Goal: Contribute content: Contribute content

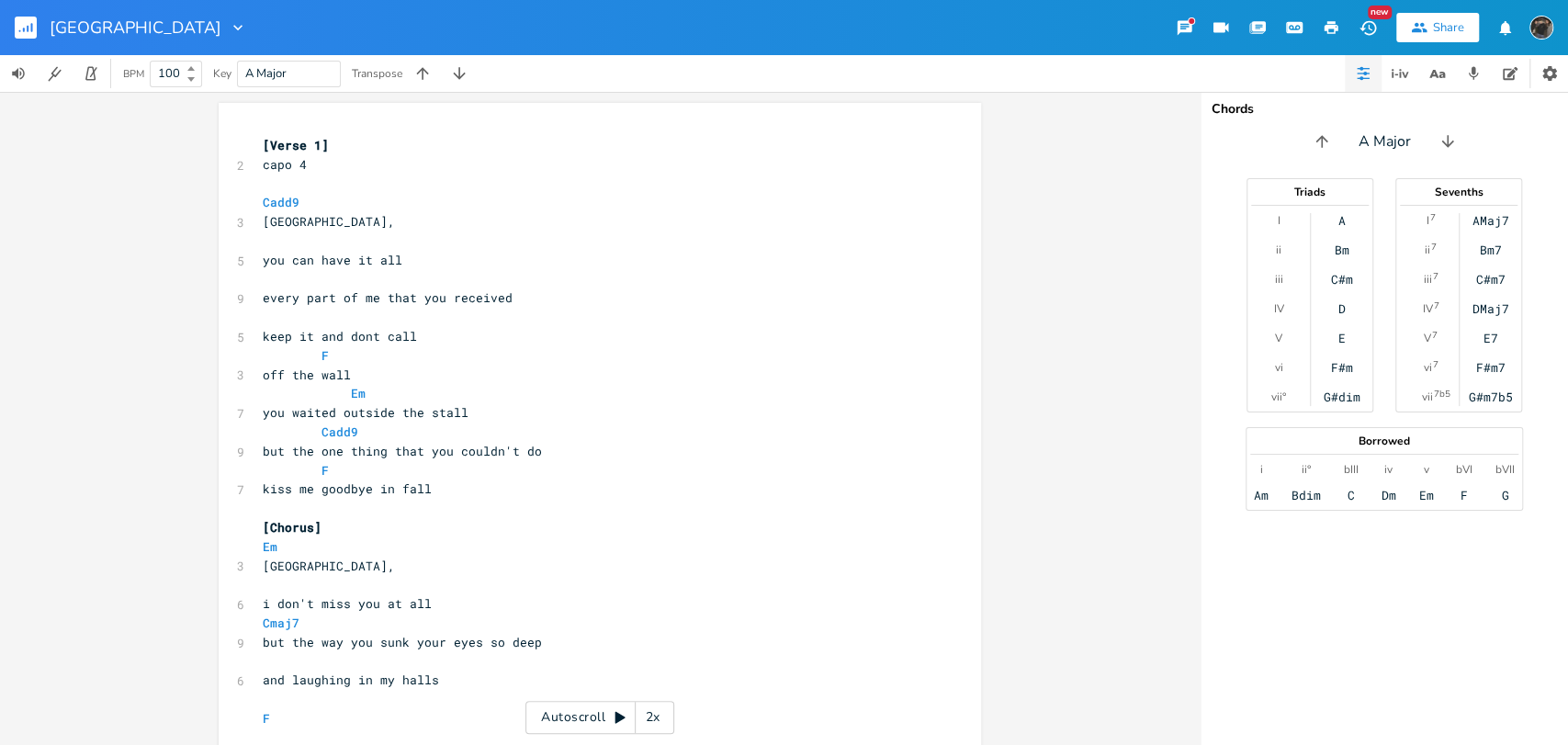
scroll to position [0, 7]
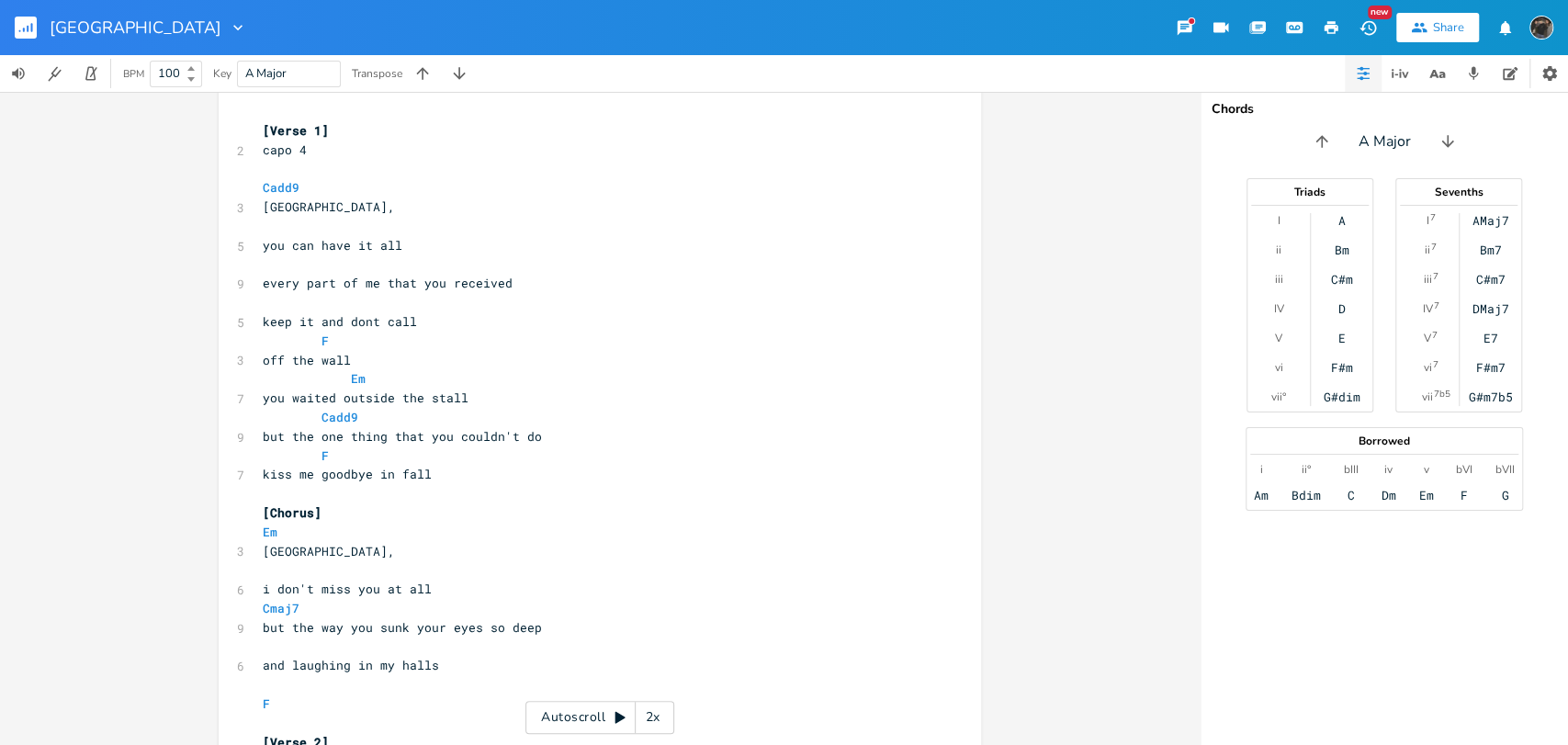
click at [21, 33] on rect "button" at bounding box center [26, 28] width 22 height 22
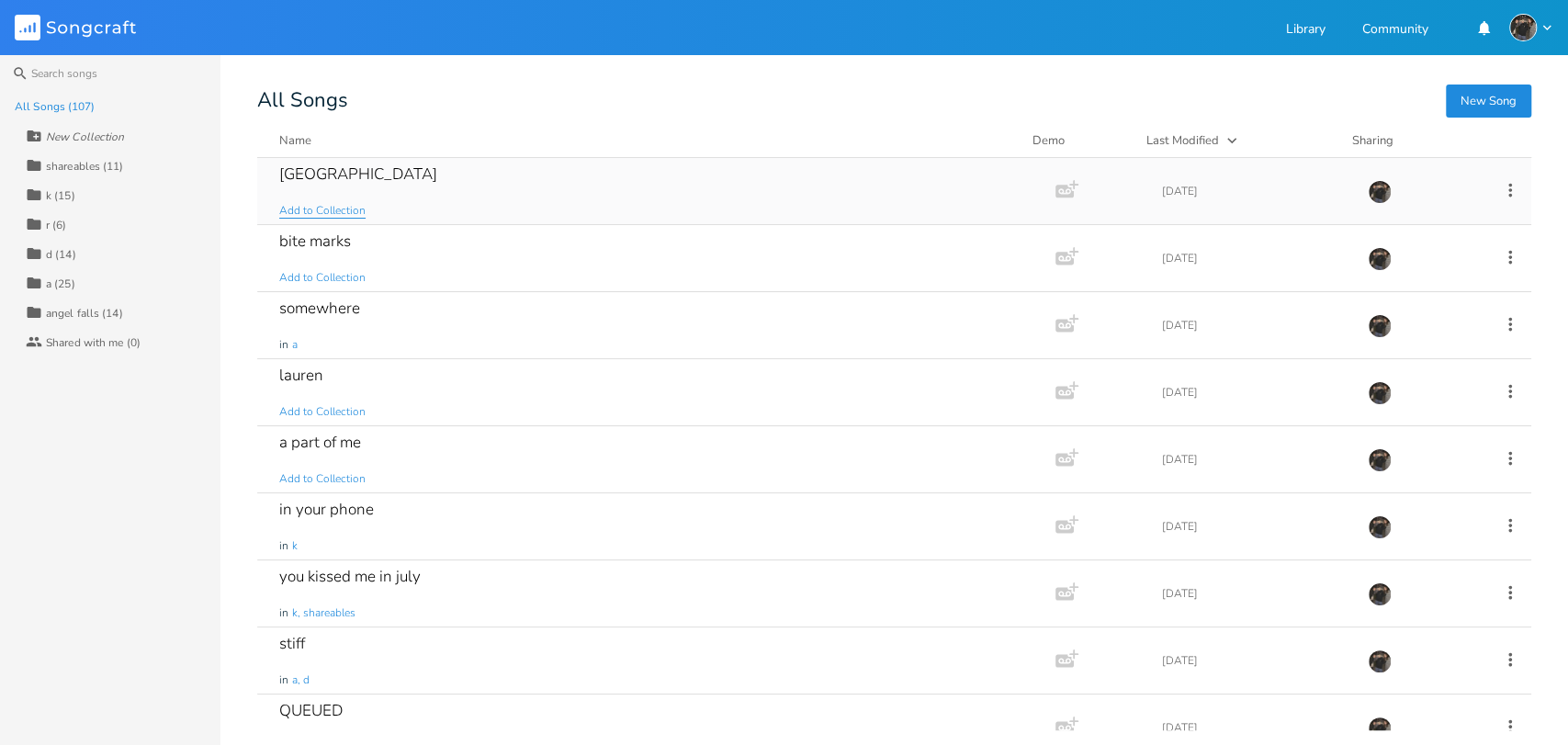
click at [347, 211] on span "Add to Collection" at bounding box center [322, 210] width 87 height 16
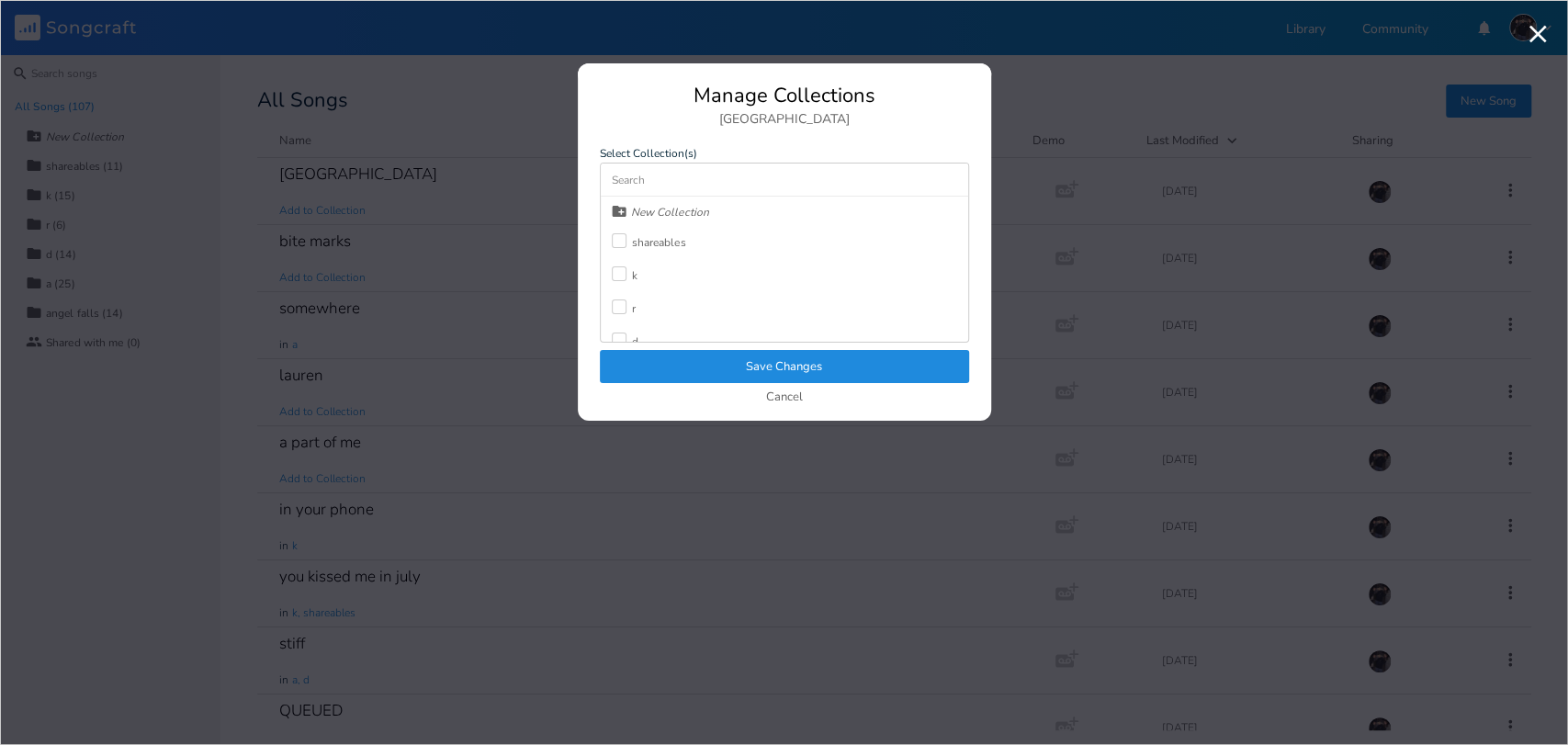
click at [615, 281] on label at bounding box center [621, 275] width 21 height 19
click at [648, 372] on button "Save Changes" at bounding box center [784, 367] width 370 height 33
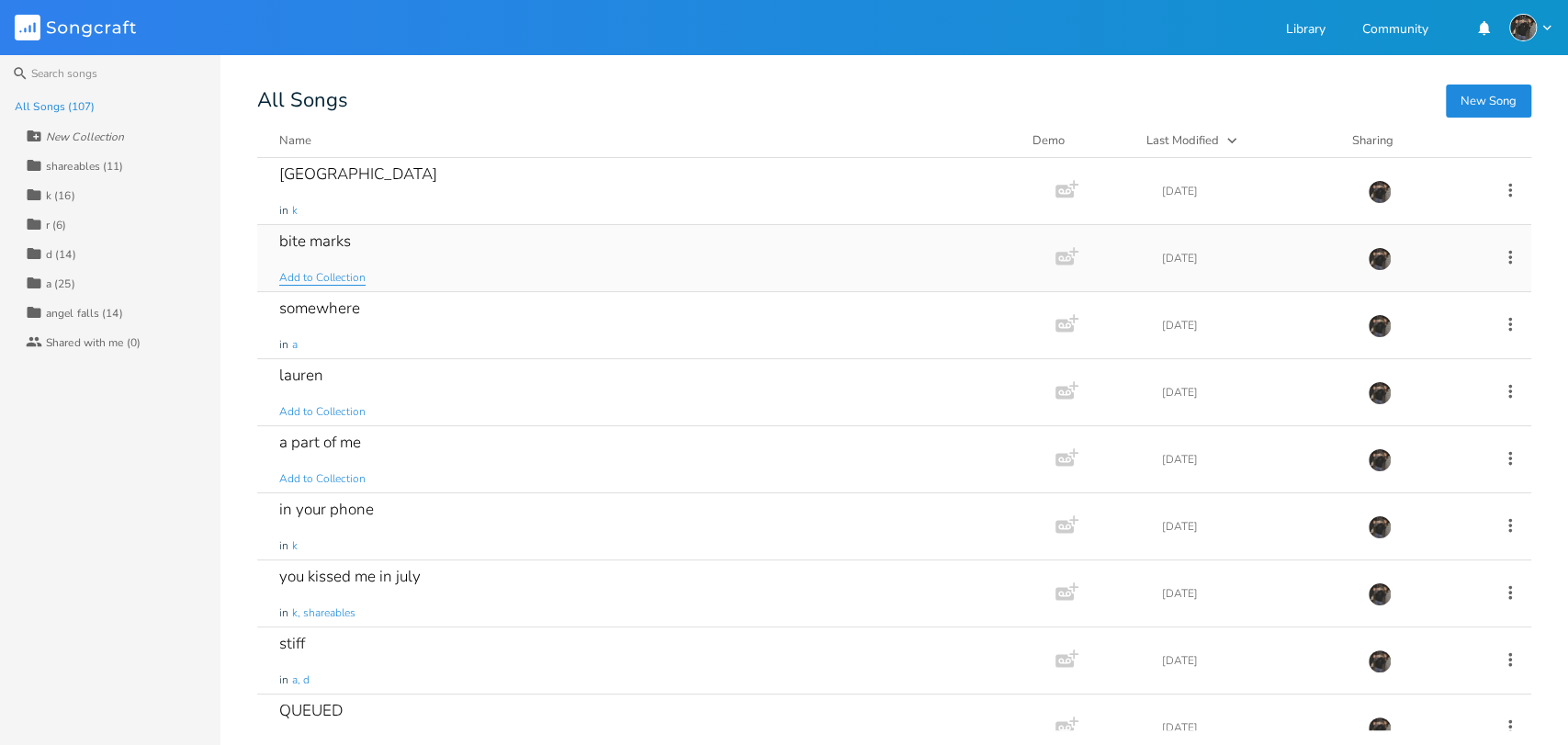
click at [354, 279] on span "Add to Collection" at bounding box center [322, 278] width 87 height 16
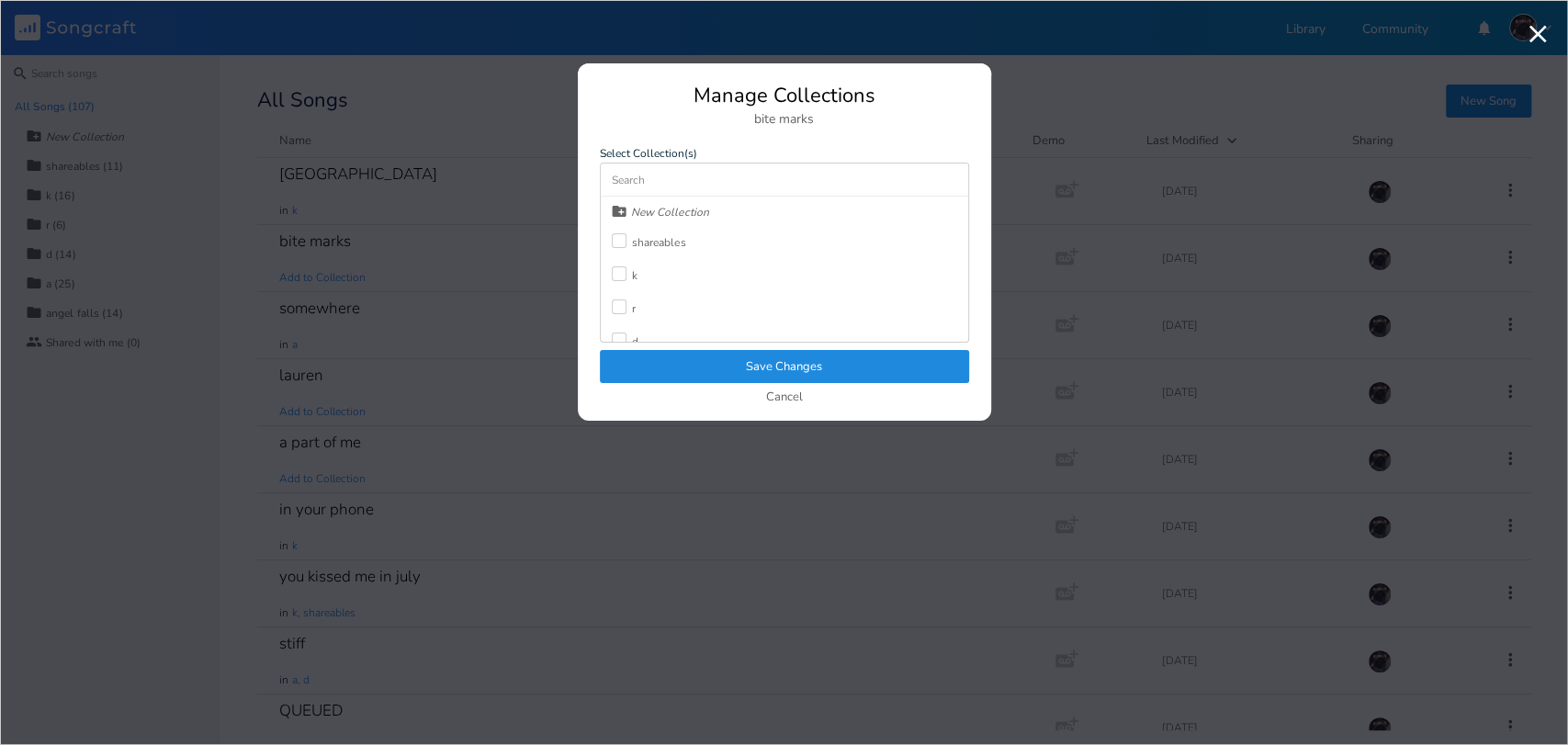
click at [624, 272] on div at bounding box center [618, 273] width 15 height 15
click at [675, 366] on button "Save Changes" at bounding box center [784, 367] width 370 height 33
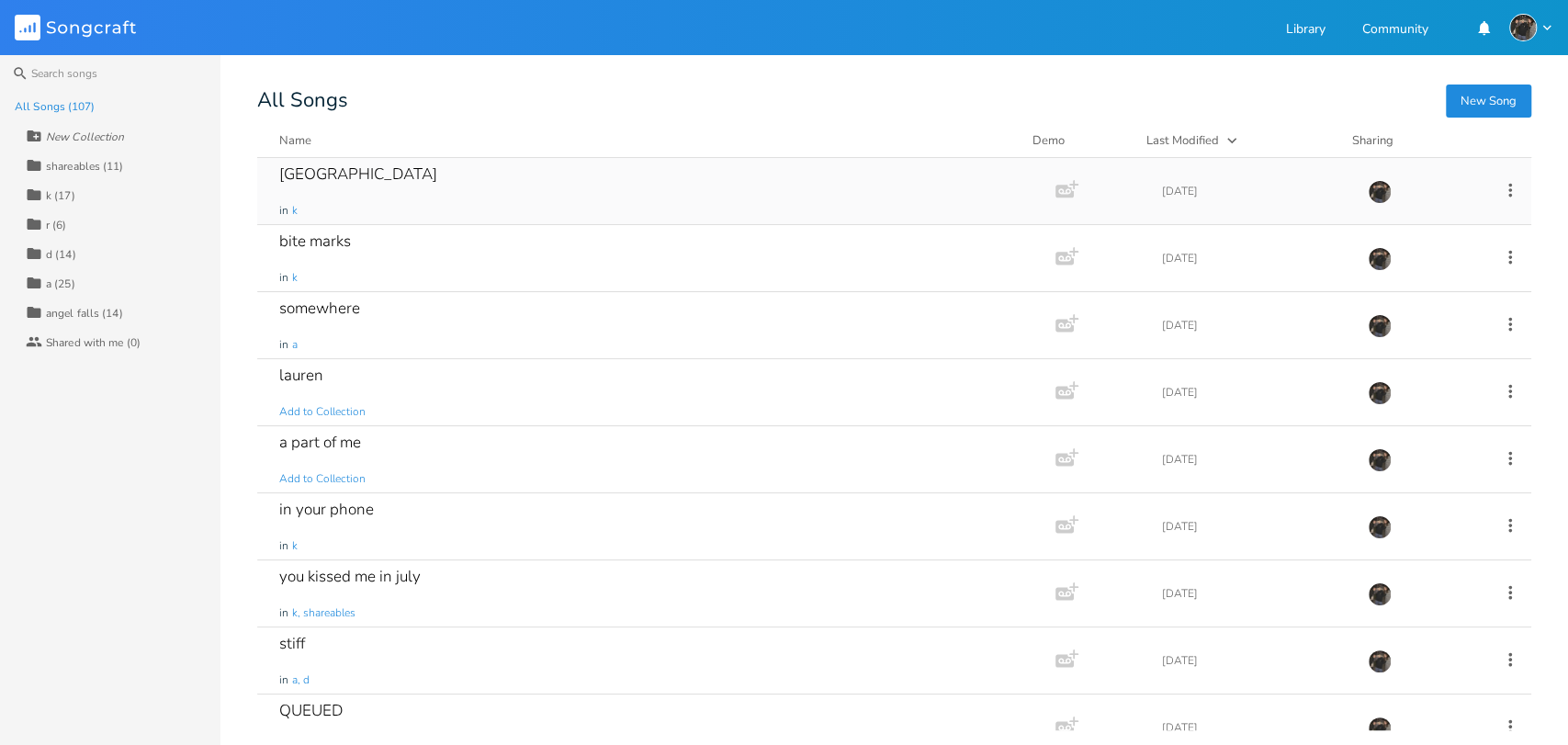
click at [354, 192] on div "montreal in k" at bounding box center [652, 191] width 746 height 66
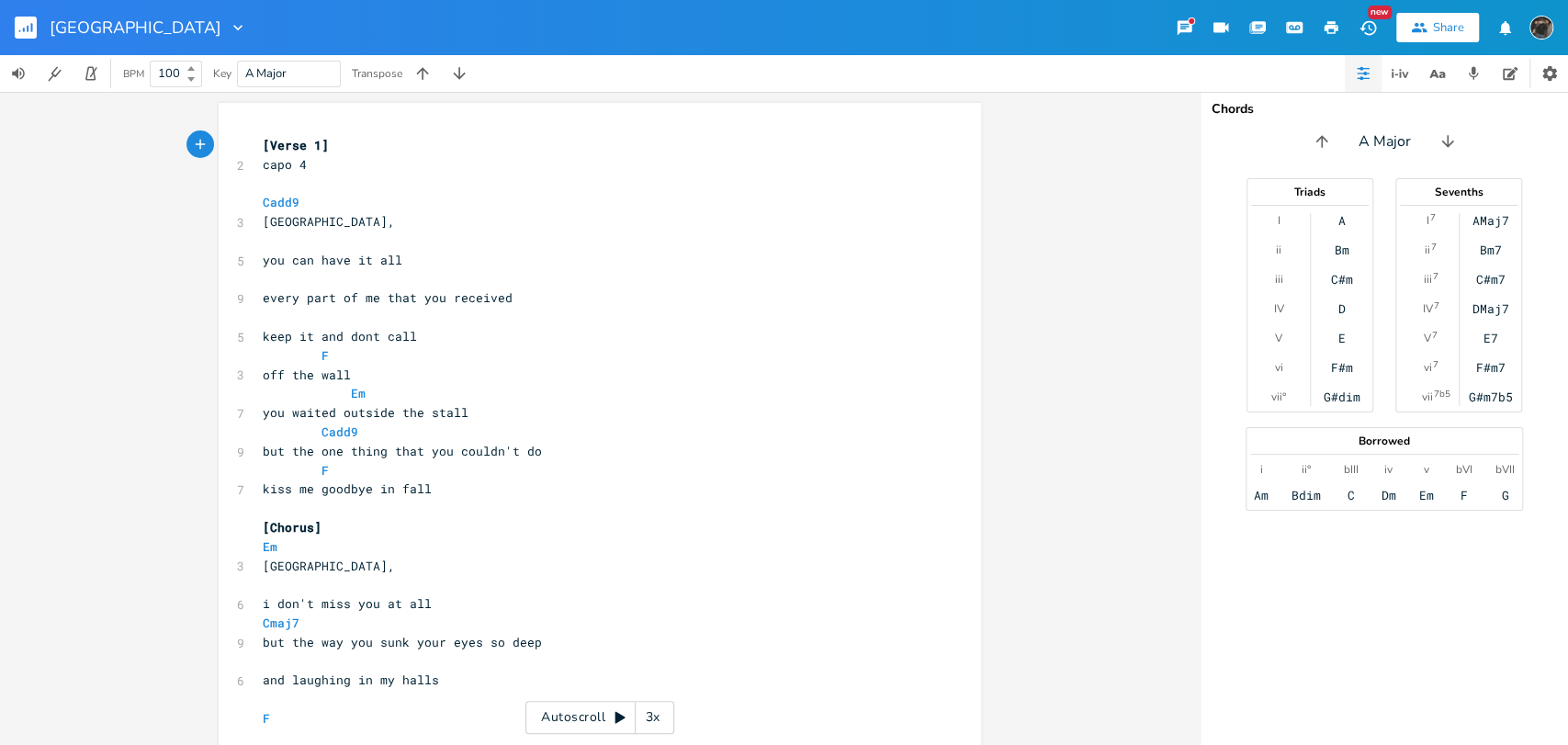
click at [655, 719] on div "3x" at bounding box center [652, 717] width 33 height 33
click at [656, 721] on div "4x" at bounding box center [652, 717] width 33 height 33
click at [656, 721] on div "5x" at bounding box center [652, 717] width 33 height 33
click at [655, 721] on div "1x" at bounding box center [652, 717] width 33 height 33
drag, startPoint x: 595, startPoint y: 722, endPoint x: 955, endPoint y: 564, distance: 393.1
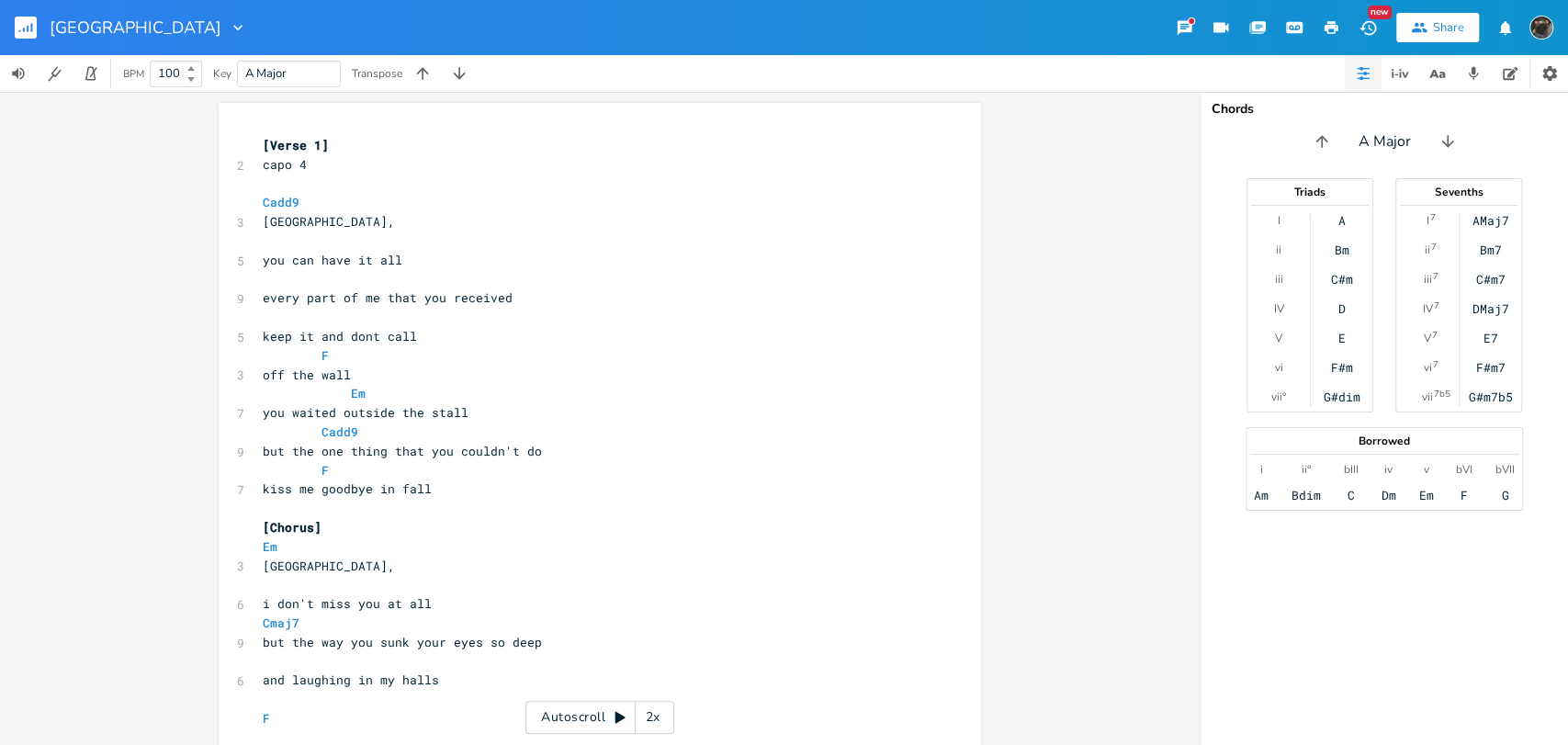
click at [595, 721] on div "Autoscroll 2x" at bounding box center [599, 717] width 148 height 33
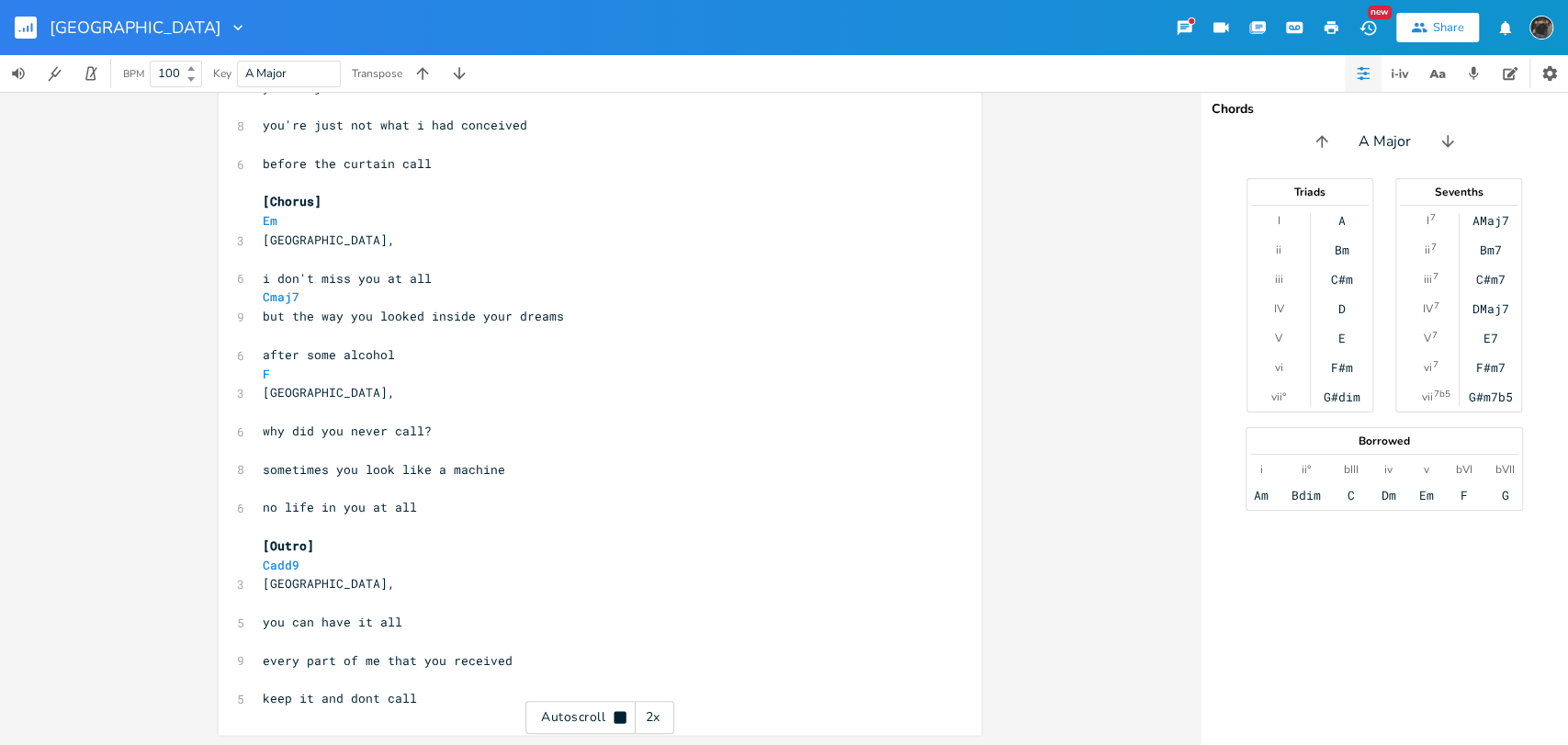
scroll to position [746, 0]
click at [390, 450] on pre "​" at bounding box center [590, 449] width 663 height 20
type textarea "Em"
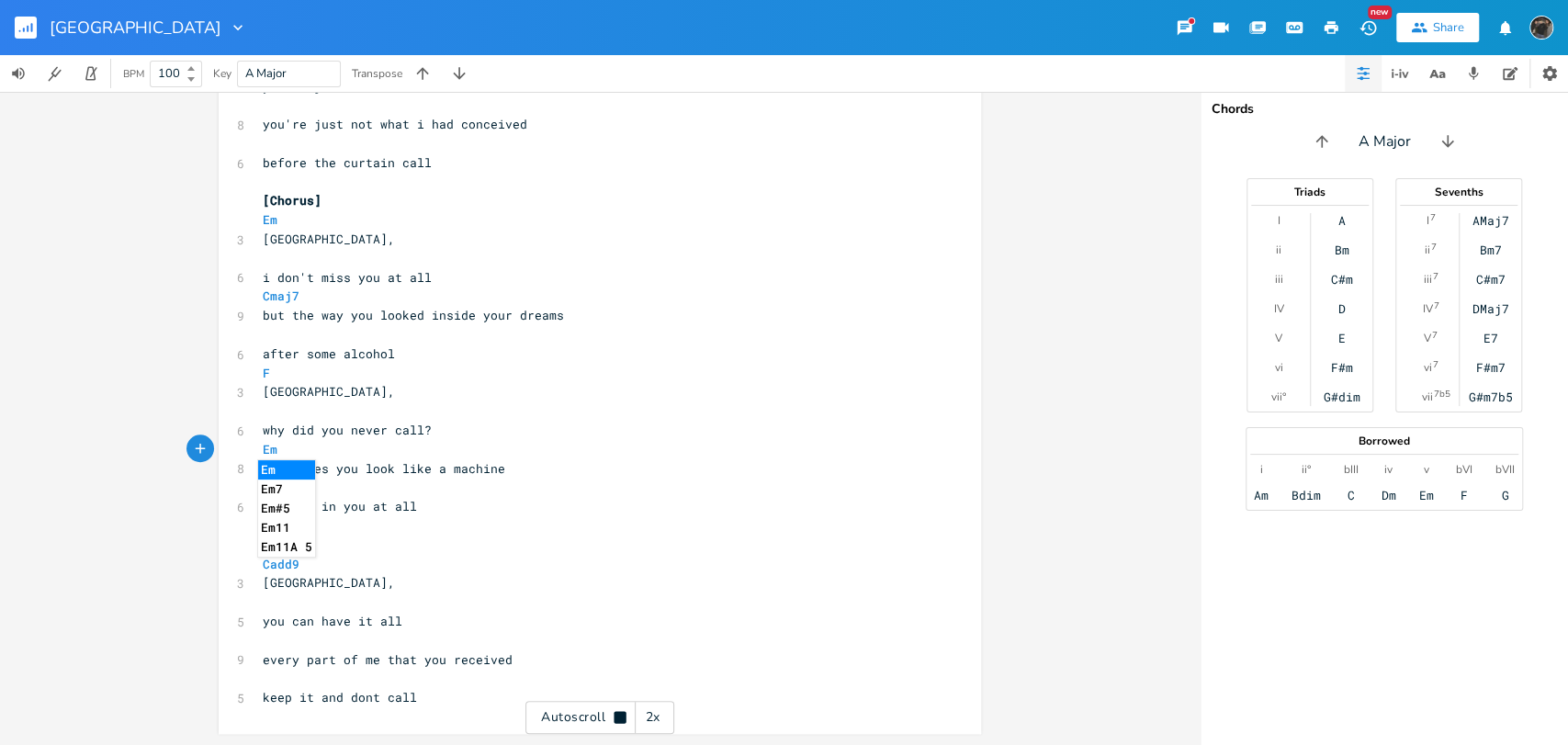
click at [438, 527] on pre "​" at bounding box center [590, 526] width 663 height 20
type textarea "Cmaj7 F"
click at [1467, 74] on icon "button" at bounding box center [1473, 73] width 17 height 17
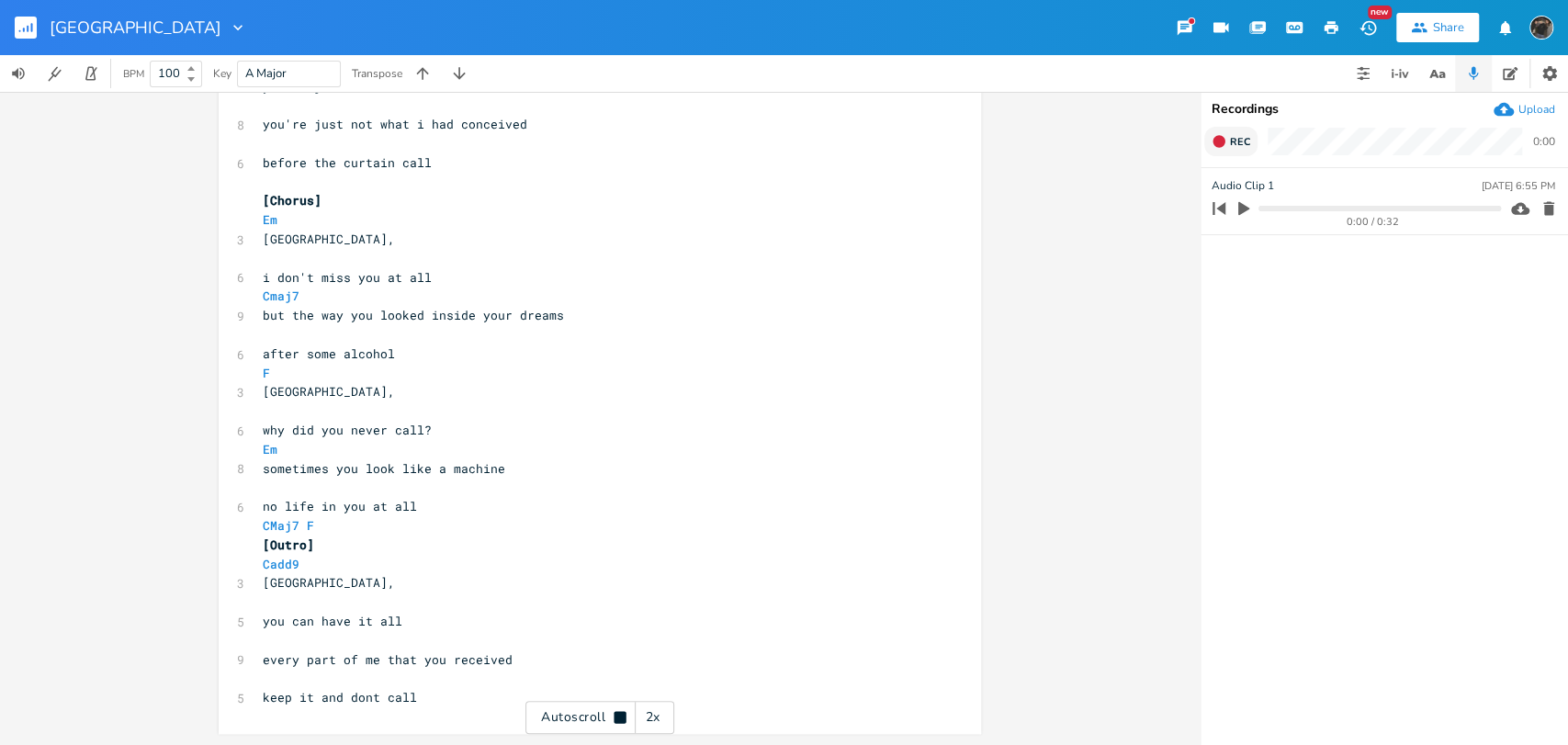
click at [1224, 144] on icon "button" at bounding box center [1218, 141] width 15 height 15
click at [1239, 147] on span "End" at bounding box center [1240, 142] width 21 height 14
click at [21, 20] on rect "button" at bounding box center [26, 28] width 22 height 22
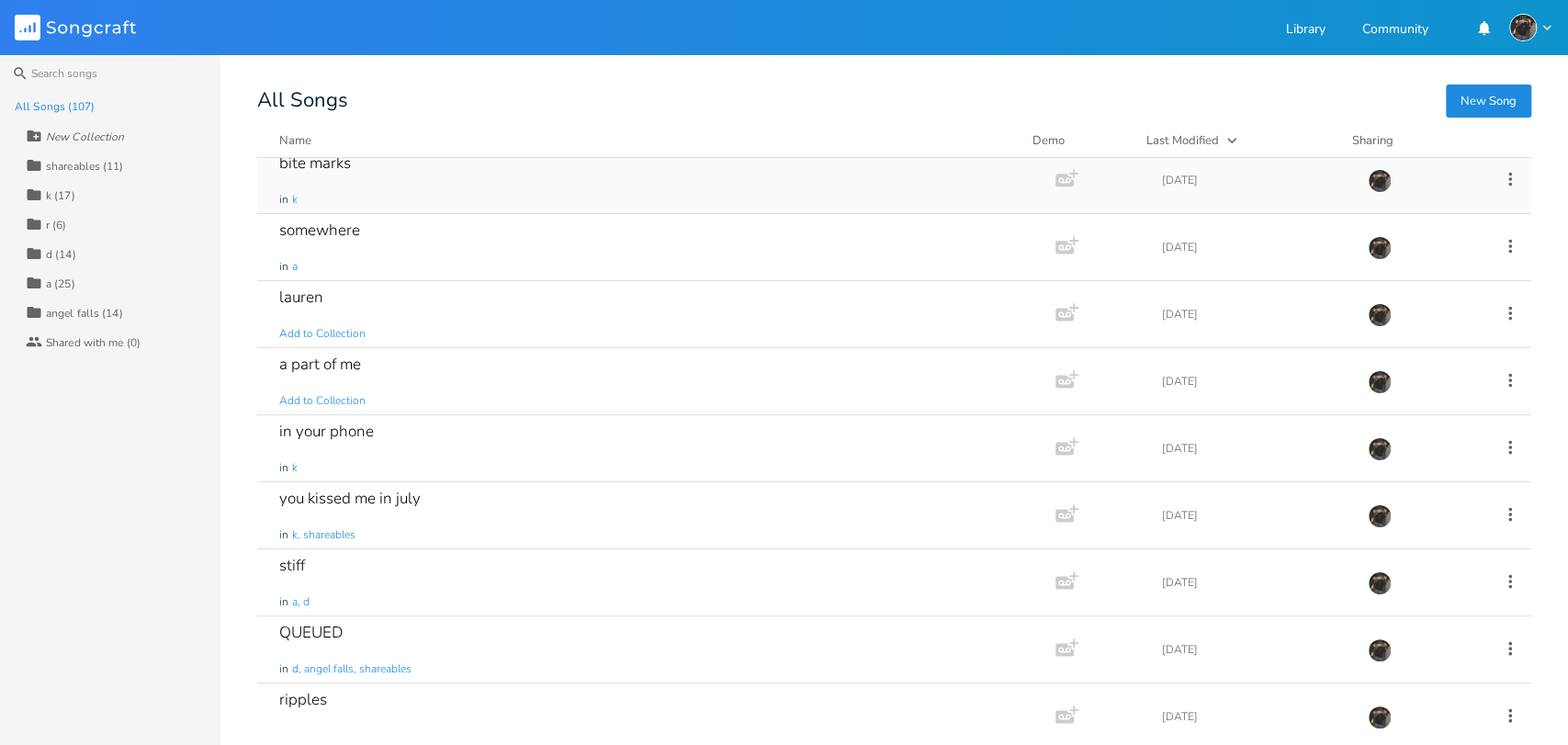
scroll to position [203, 0]
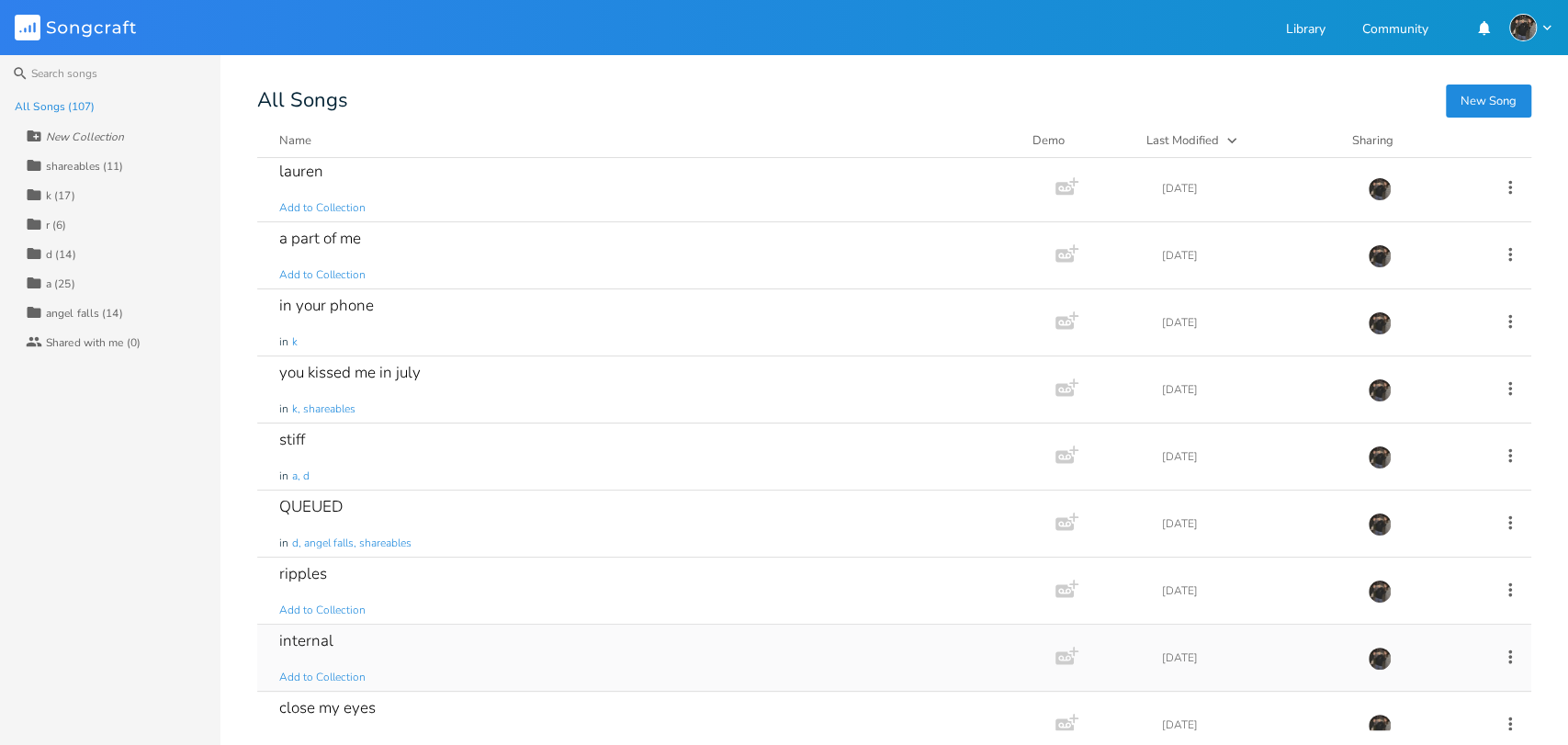
click at [621, 635] on div "internal Add to Collection" at bounding box center [652, 657] width 746 height 66
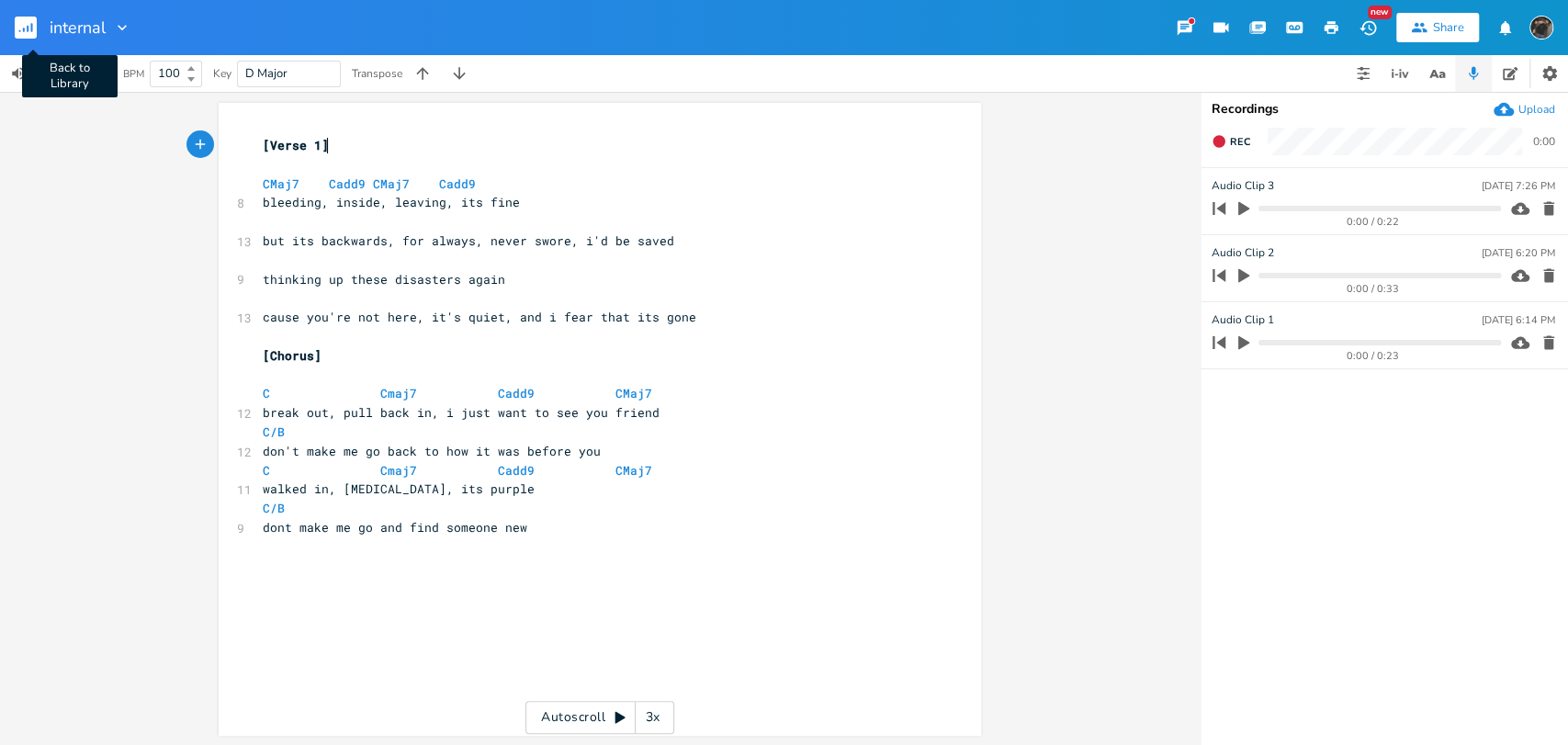
click at [22, 21] on rect "button" at bounding box center [26, 28] width 22 height 22
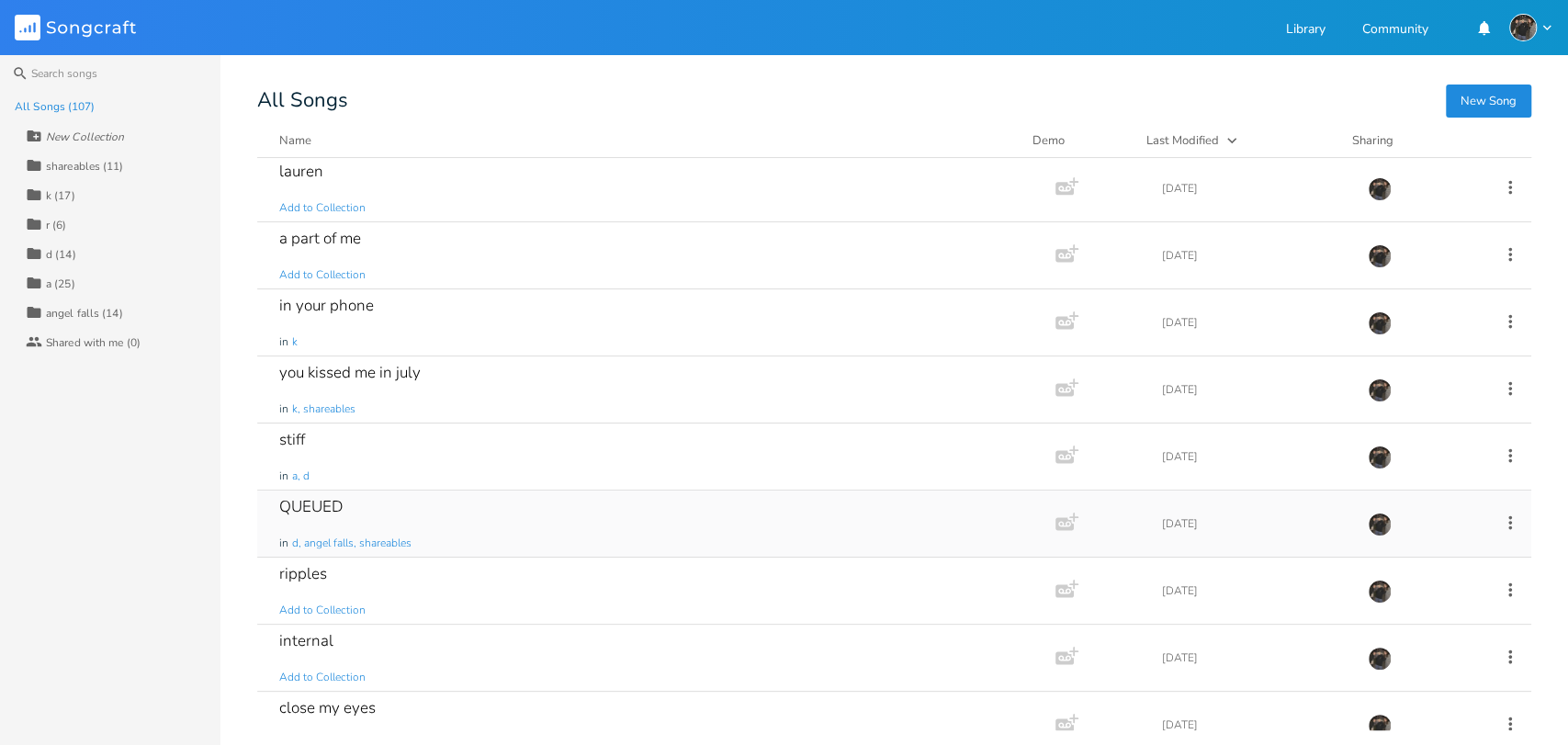
scroll to position [306, 0]
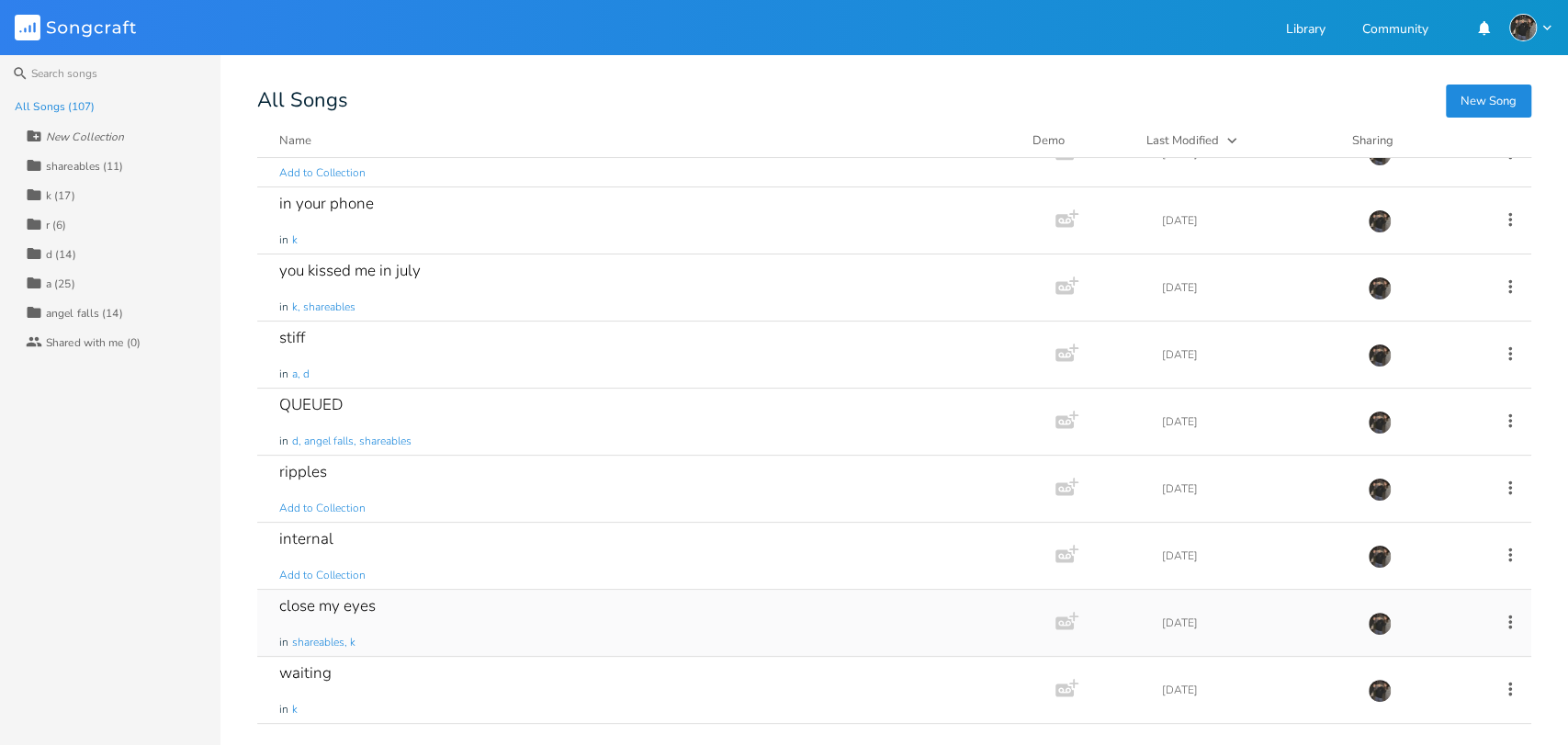
click at [422, 593] on div "close my eyes in shareables, k" at bounding box center [652, 622] width 746 height 66
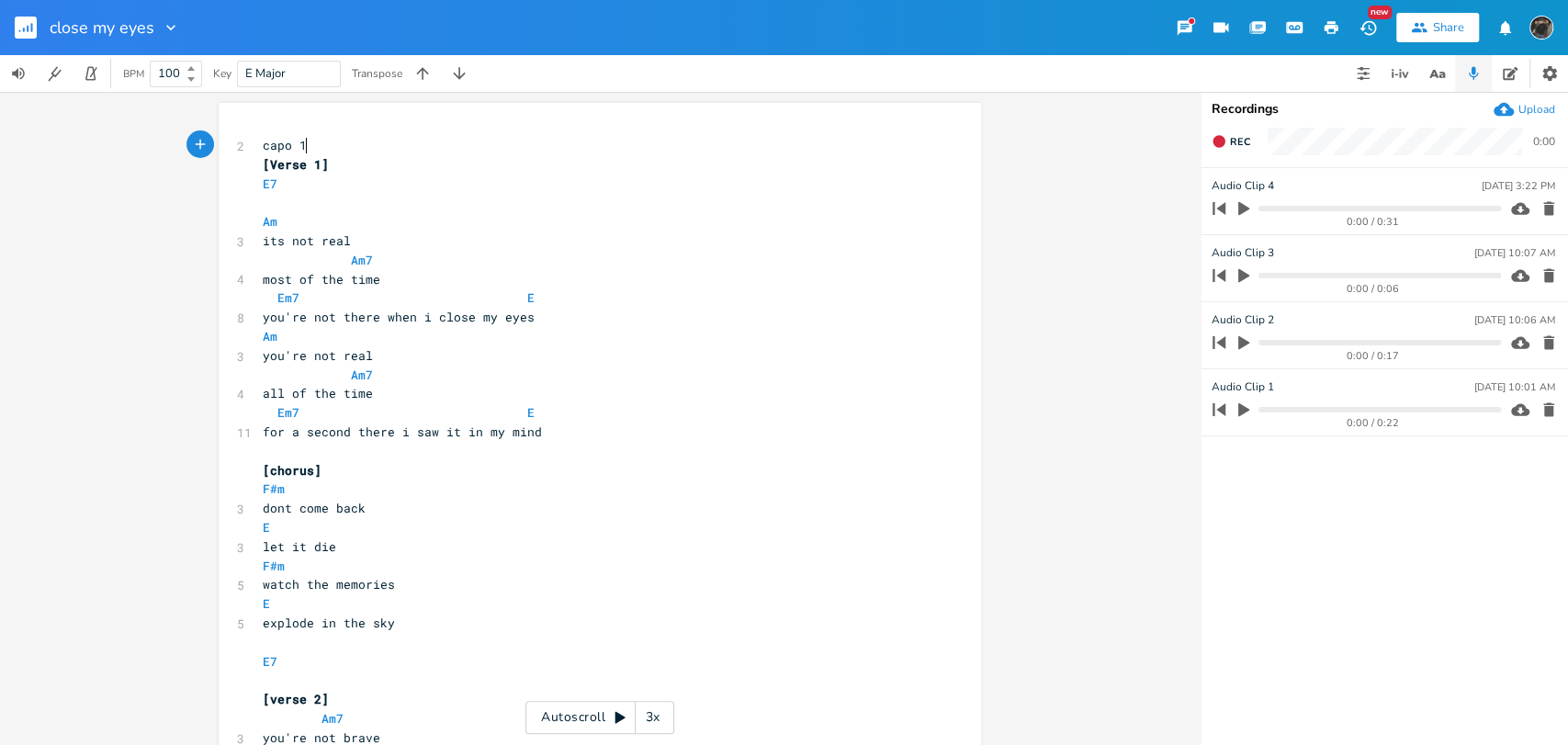
type textarea "y"
drag, startPoint x: 369, startPoint y: 630, endPoint x: 427, endPoint y: 623, distance: 58.4
click at [427, 619] on pre "explode in the sky" at bounding box center [590, 623] width 663 height 20
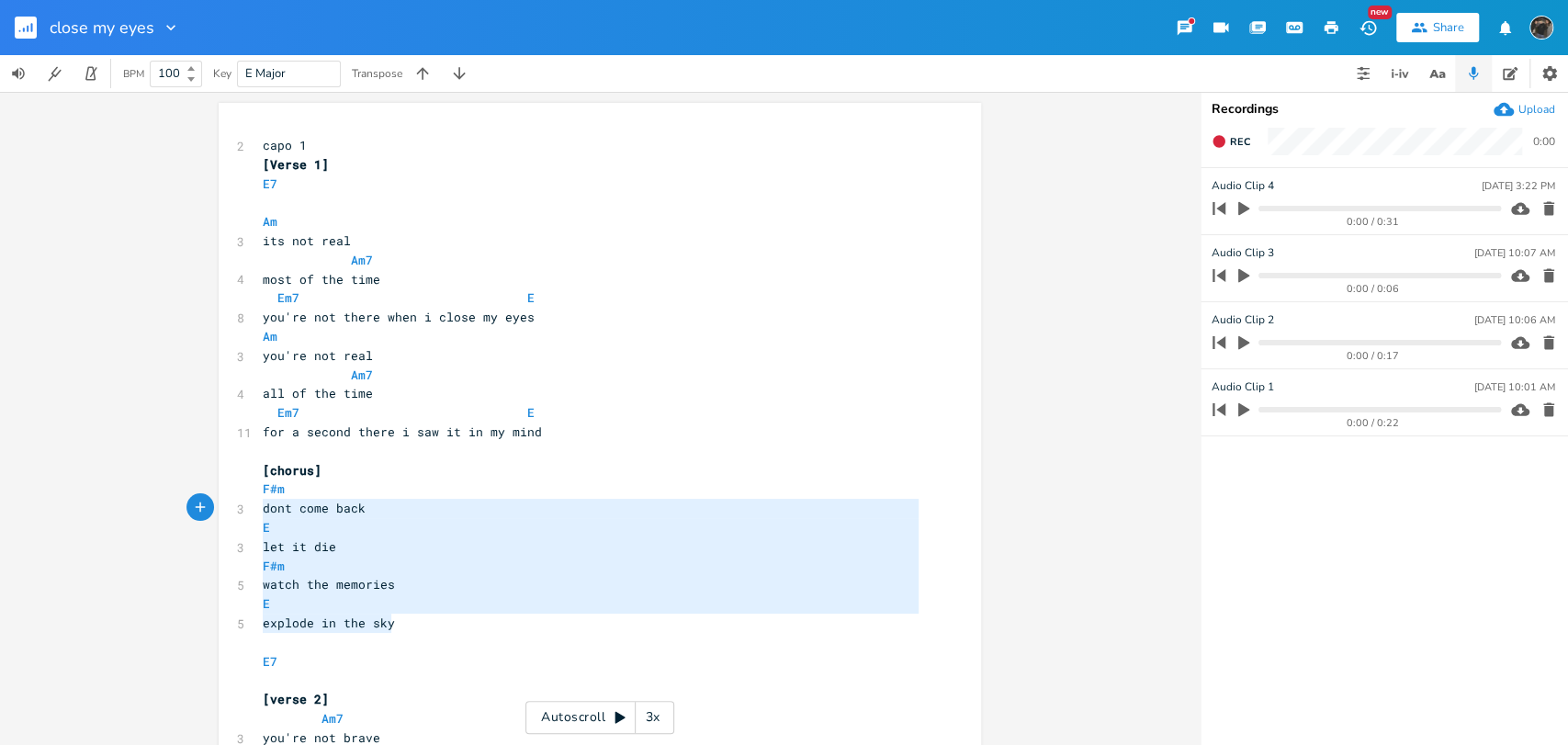
type textarea "F#m dont come back E let it die F#m watch the memories E explode in the sky"
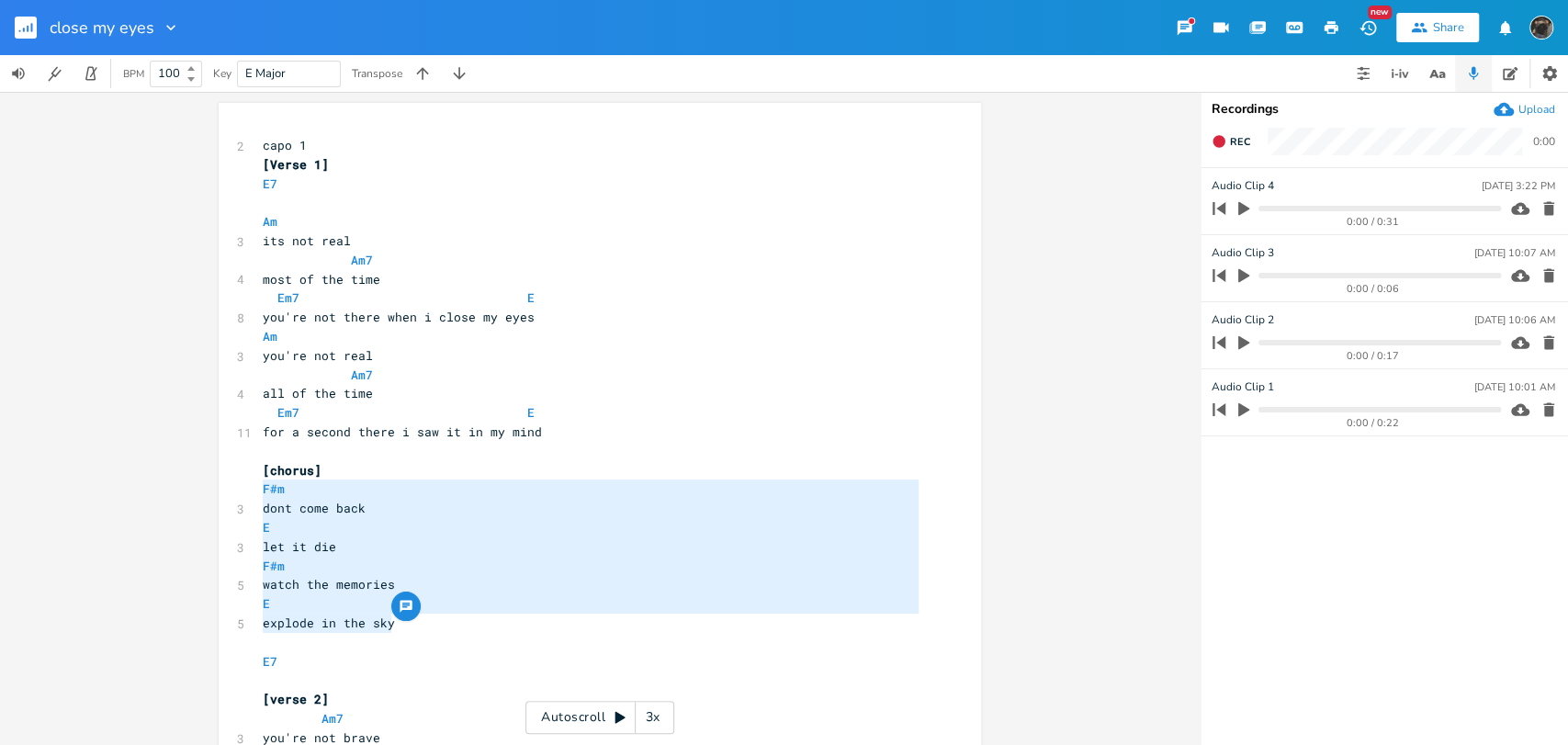
drag, startPoint x: 420, startPoint y: 622, endPoint x: 253, endPoint y: 492, distance: 211.6
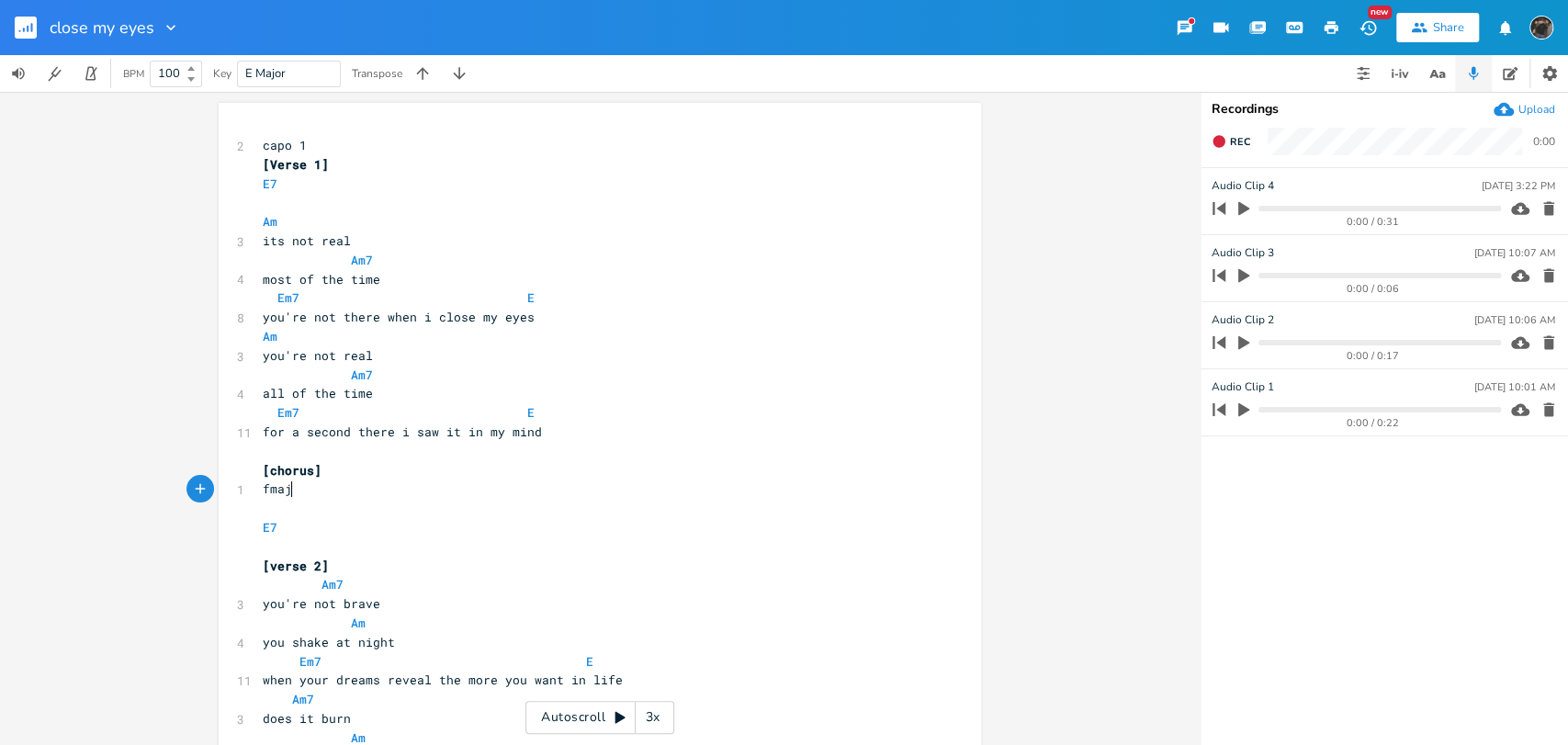
type textarea "fmaj7"
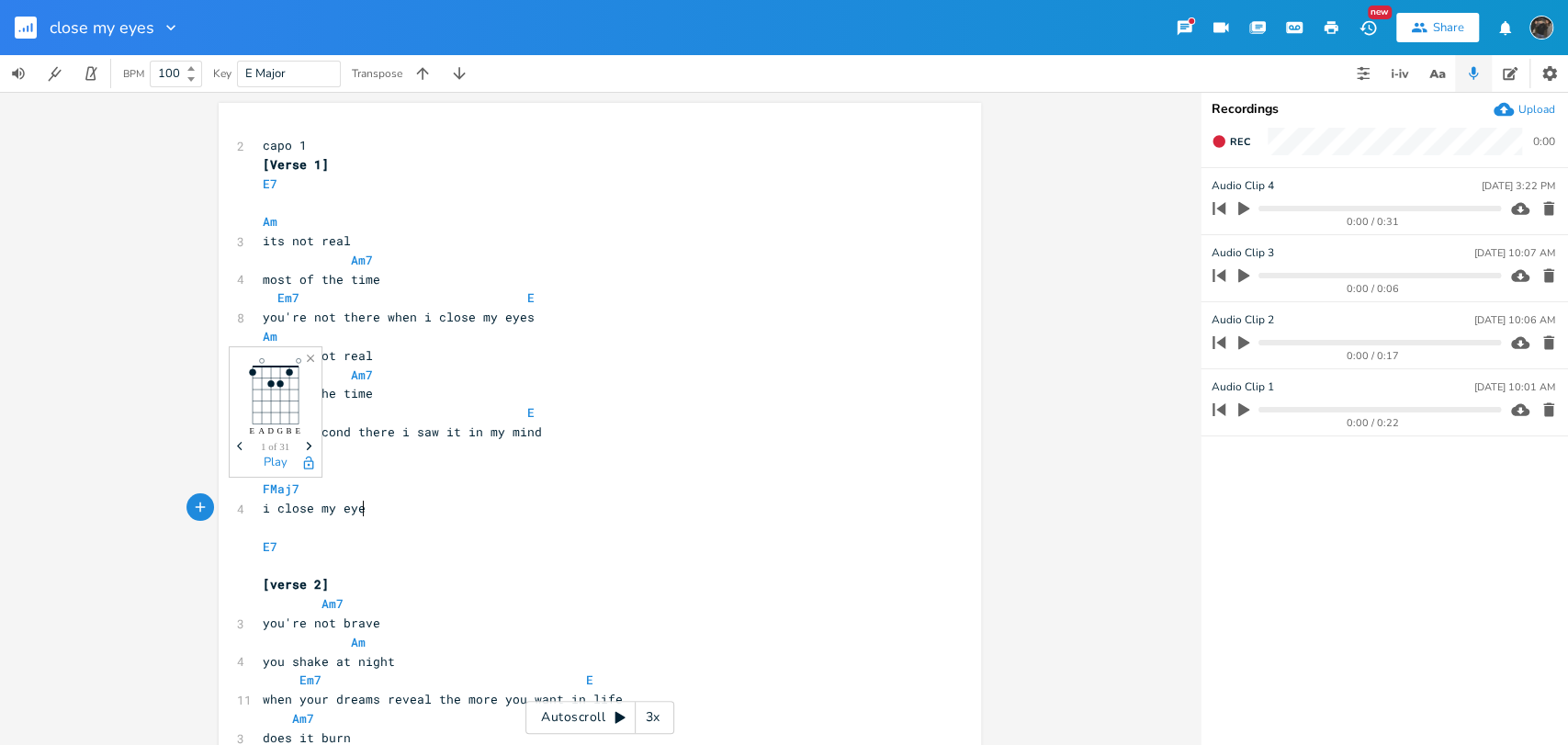
type textarea "i close my eyes"
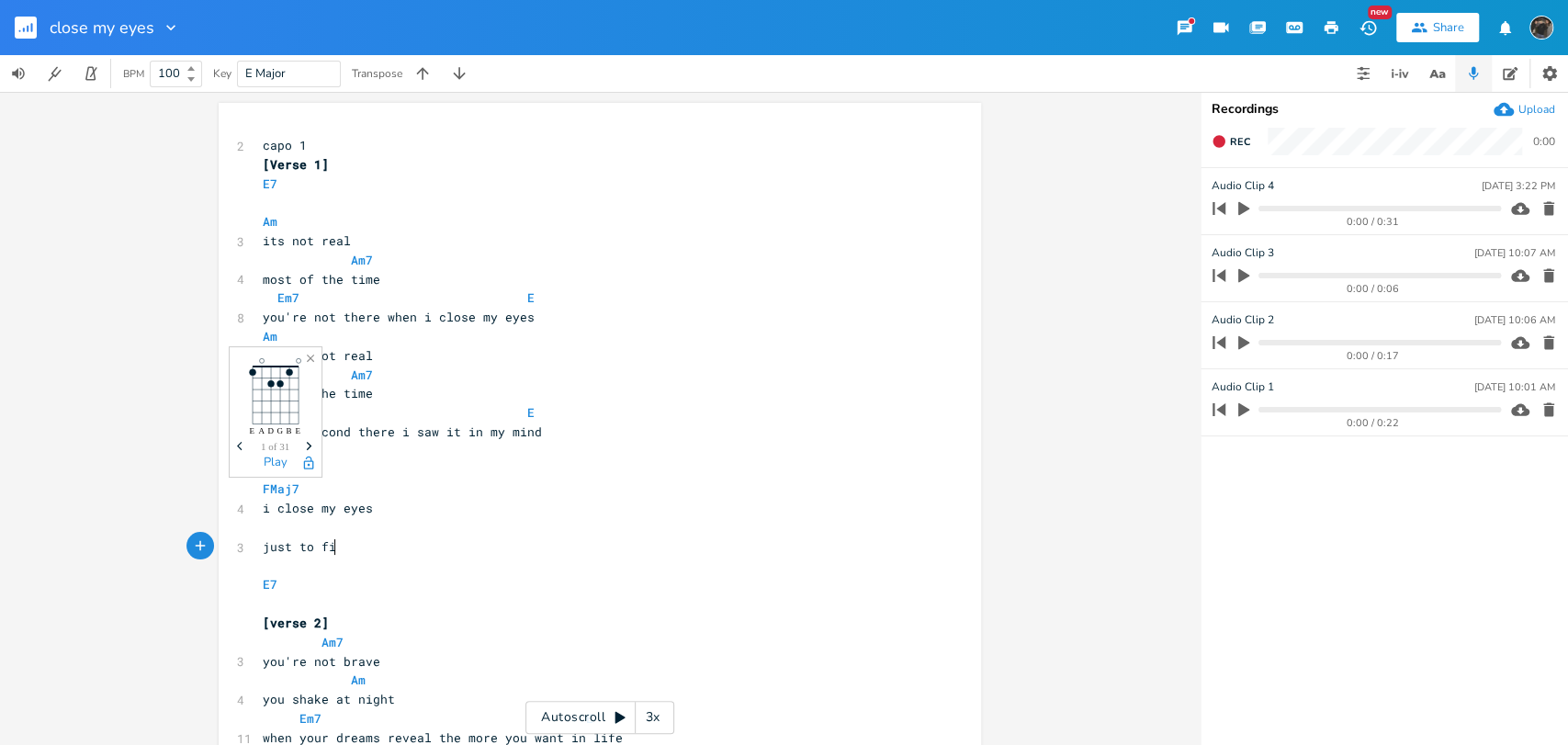
type textarea "just to find"
click at [367, 523] on pre "​" at bounding box center [590, 528] width 663 height 20
type textarea "E"
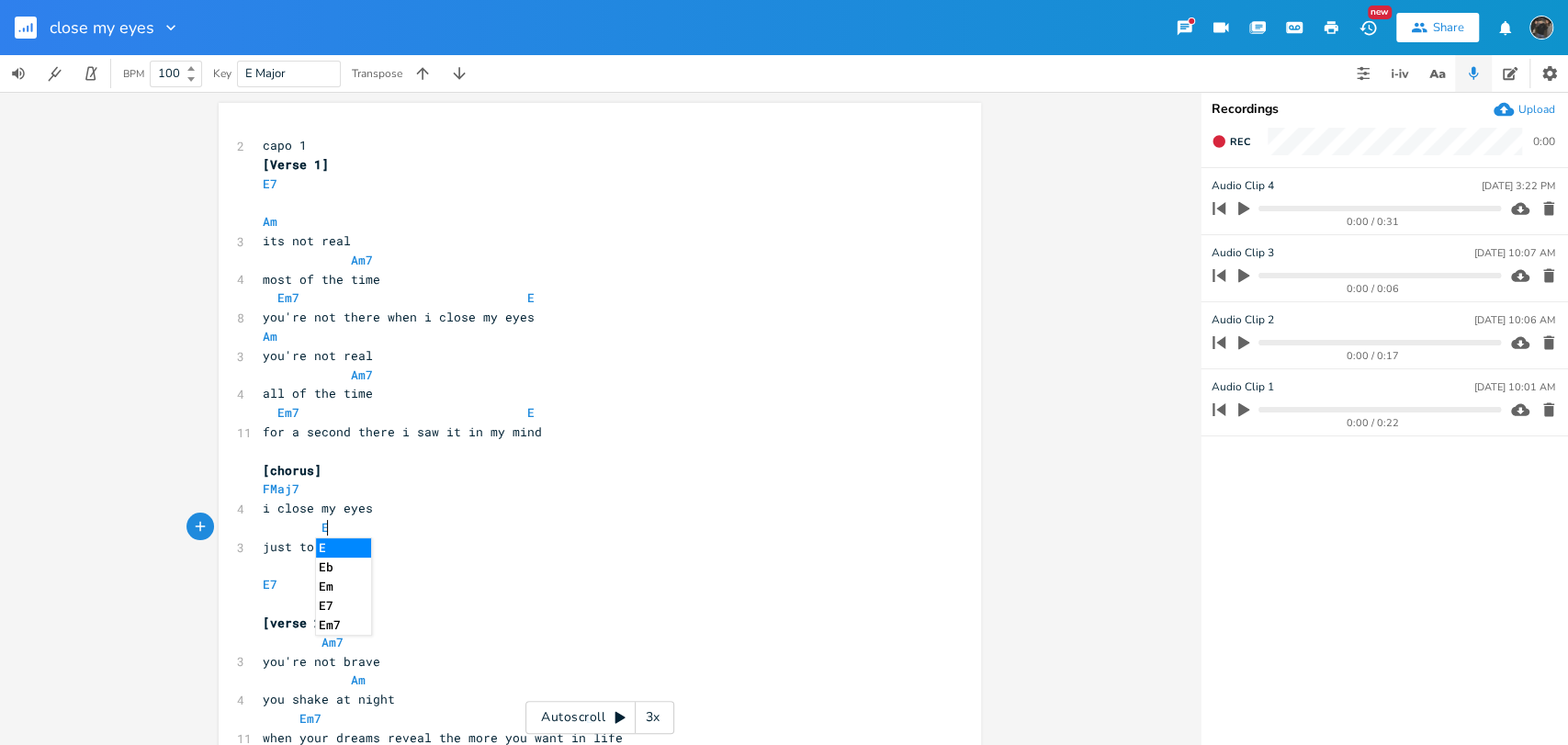
click at [546, 544] on pre "just to find" at bounding box center [590, 546] width 663 height 20
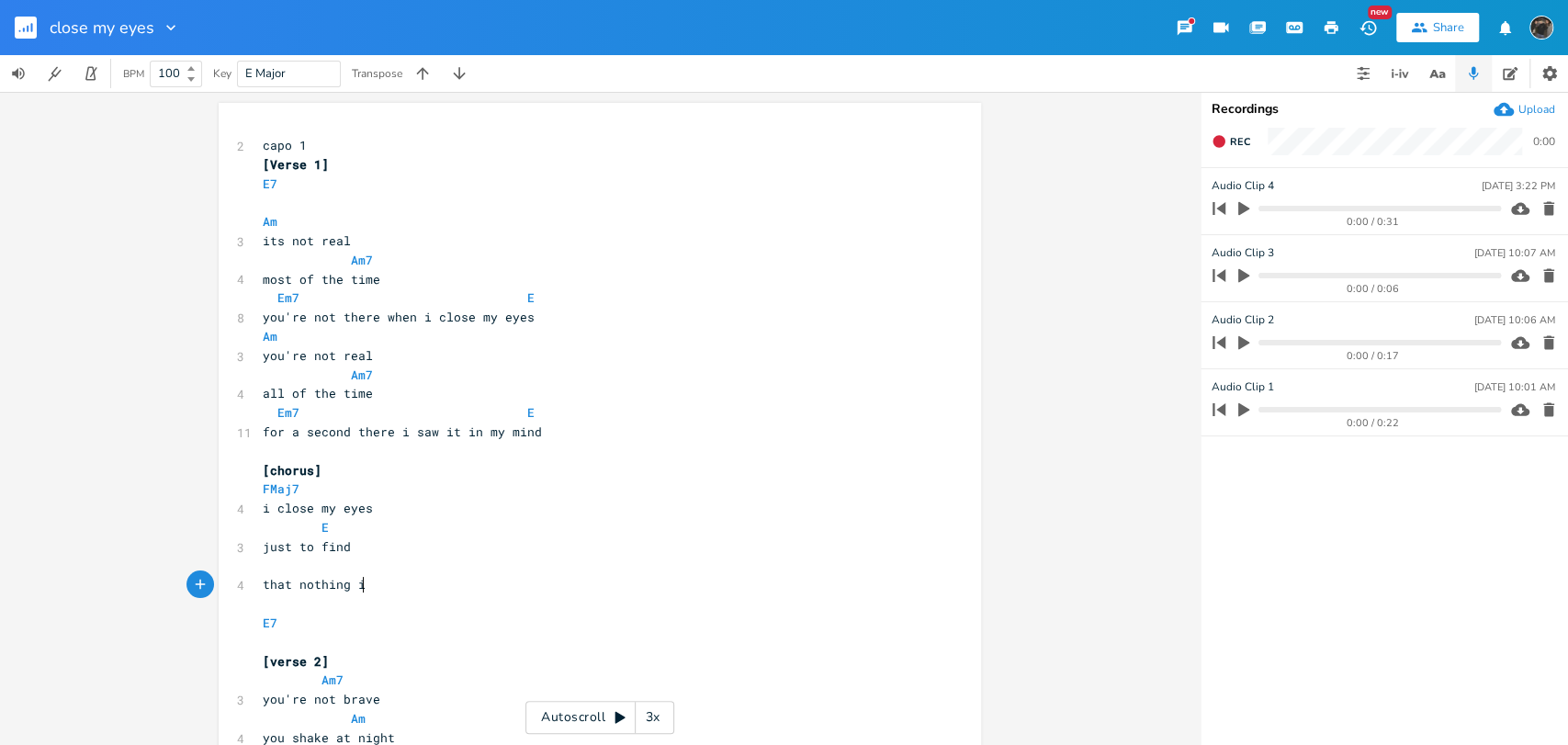
type textarea "that nothing i t"
type textarea "dreamed"
type textarea "turned out to be alive"
click at [391, 568] on pre "​" at bounding box center [590, 566] width 663 height 20
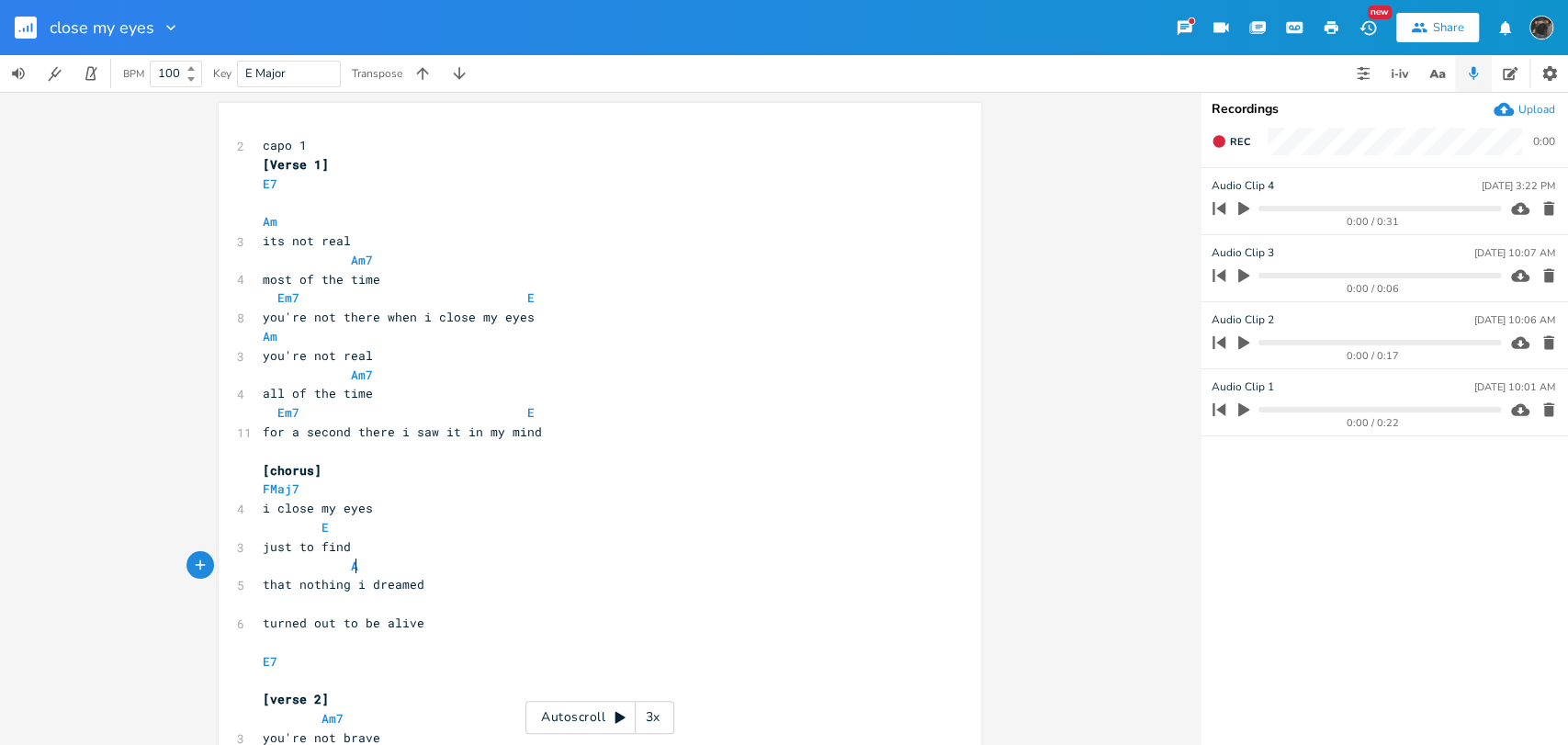
type textarea "Am"
click at [309, 609] on pre "​" at bounding box center [590, 603] width 663 height 20
type textarea "E"
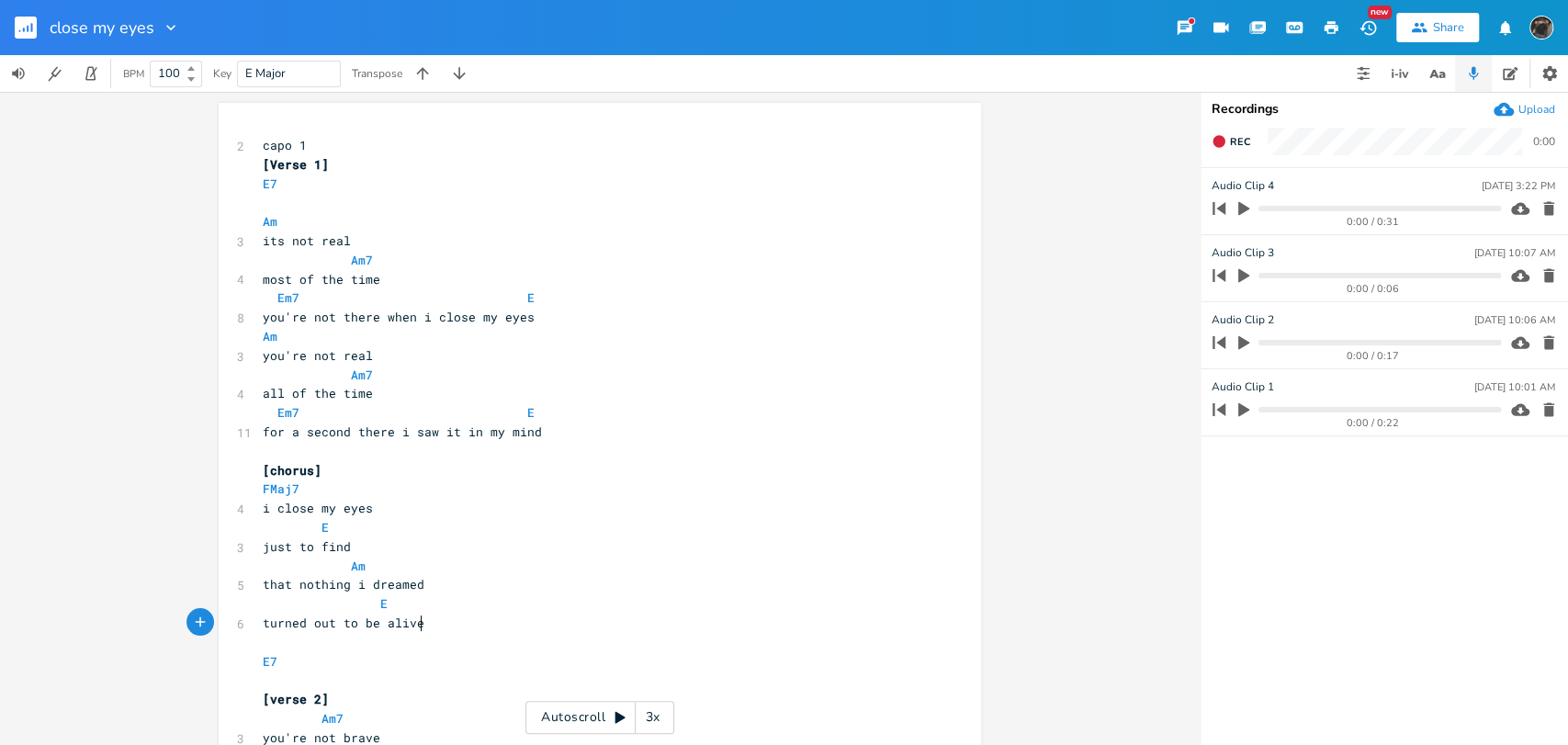
click at [491, 628] on pre "turned out to be alive" at bounding box center [590, 623] width 663 height 20
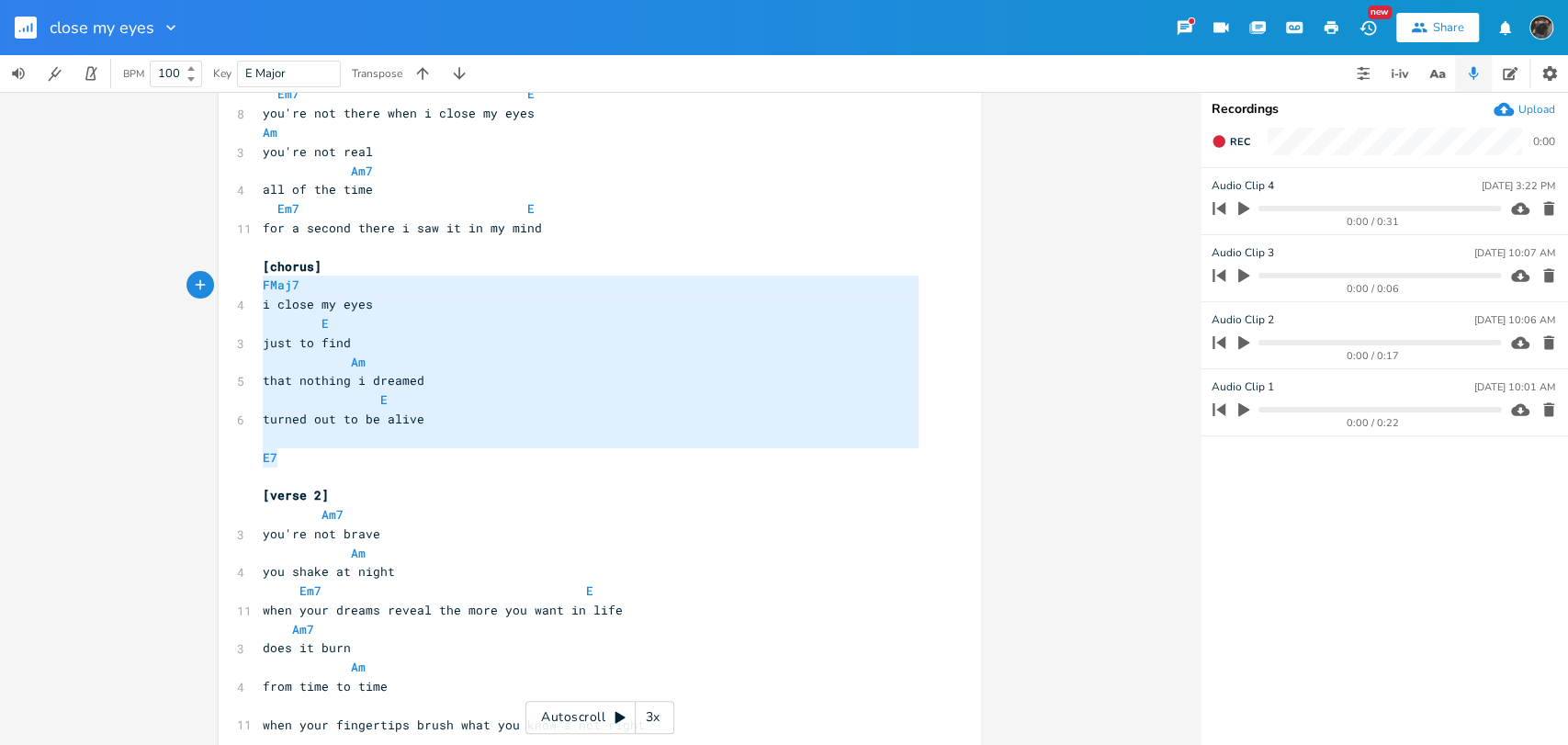
type textarea "[chorus] FMaj7 i close my eyes E just to find Am that nothing i dreamed E turne…"
drag, startPoint x: 343, startPoint y: 457, endPoint x: 239, endPoint y: 266, distance: 217.5
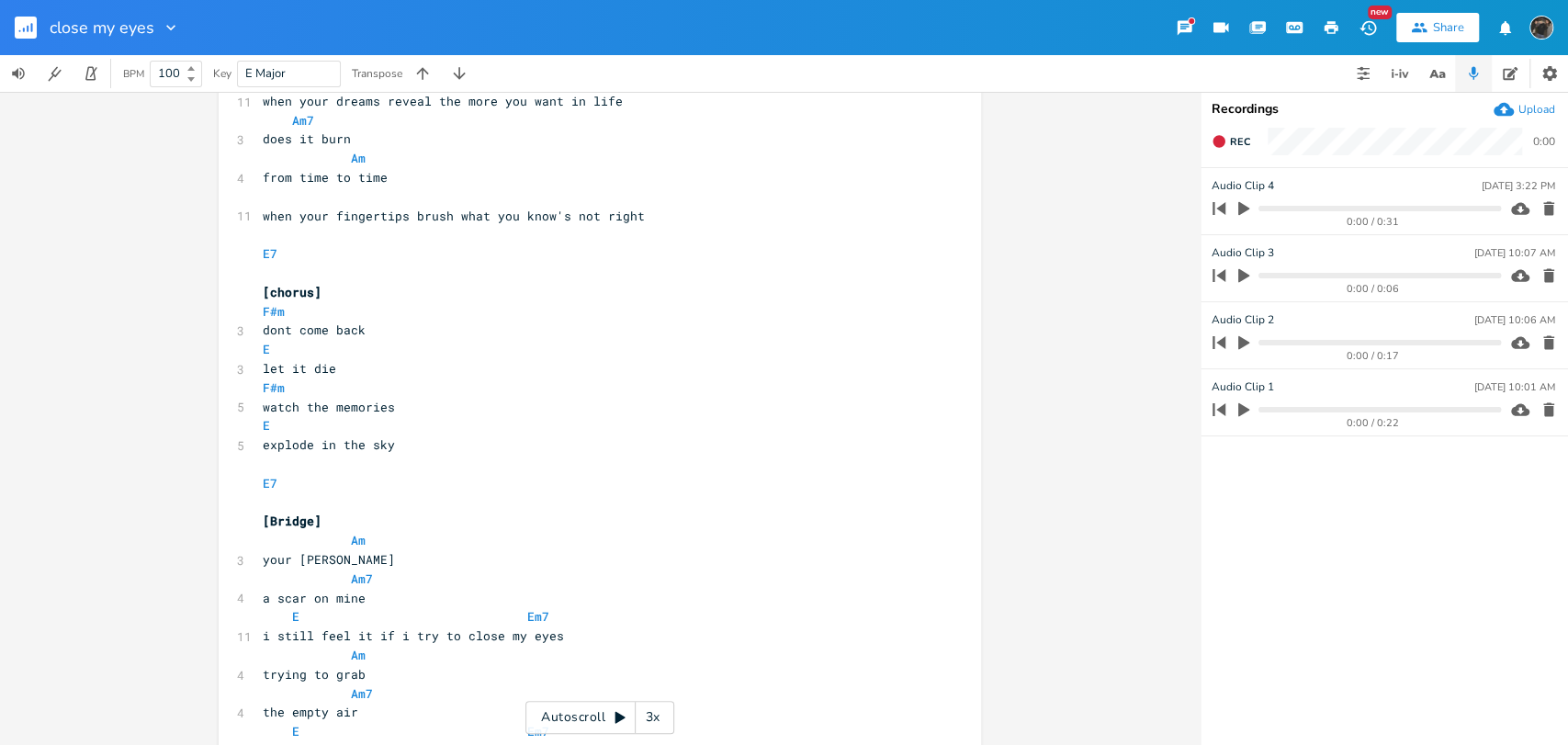
scroll to position [714, 0]
click at [455, 477] on pre "E7" at bounding box center [590, 483] width 663 height 20
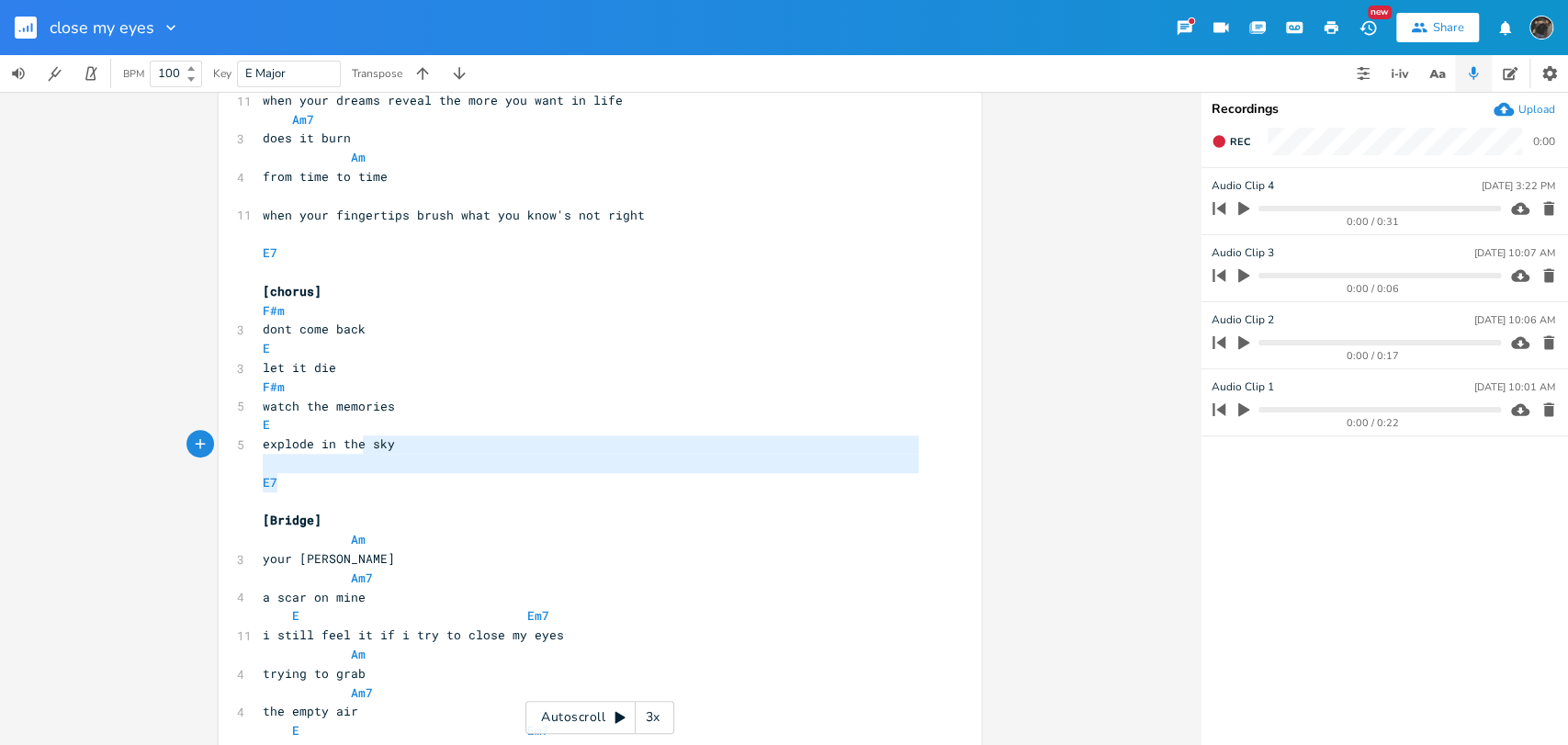
type textarea "[chorus] F#m dont come back E let it die F#m watch the memories E explode in th…"
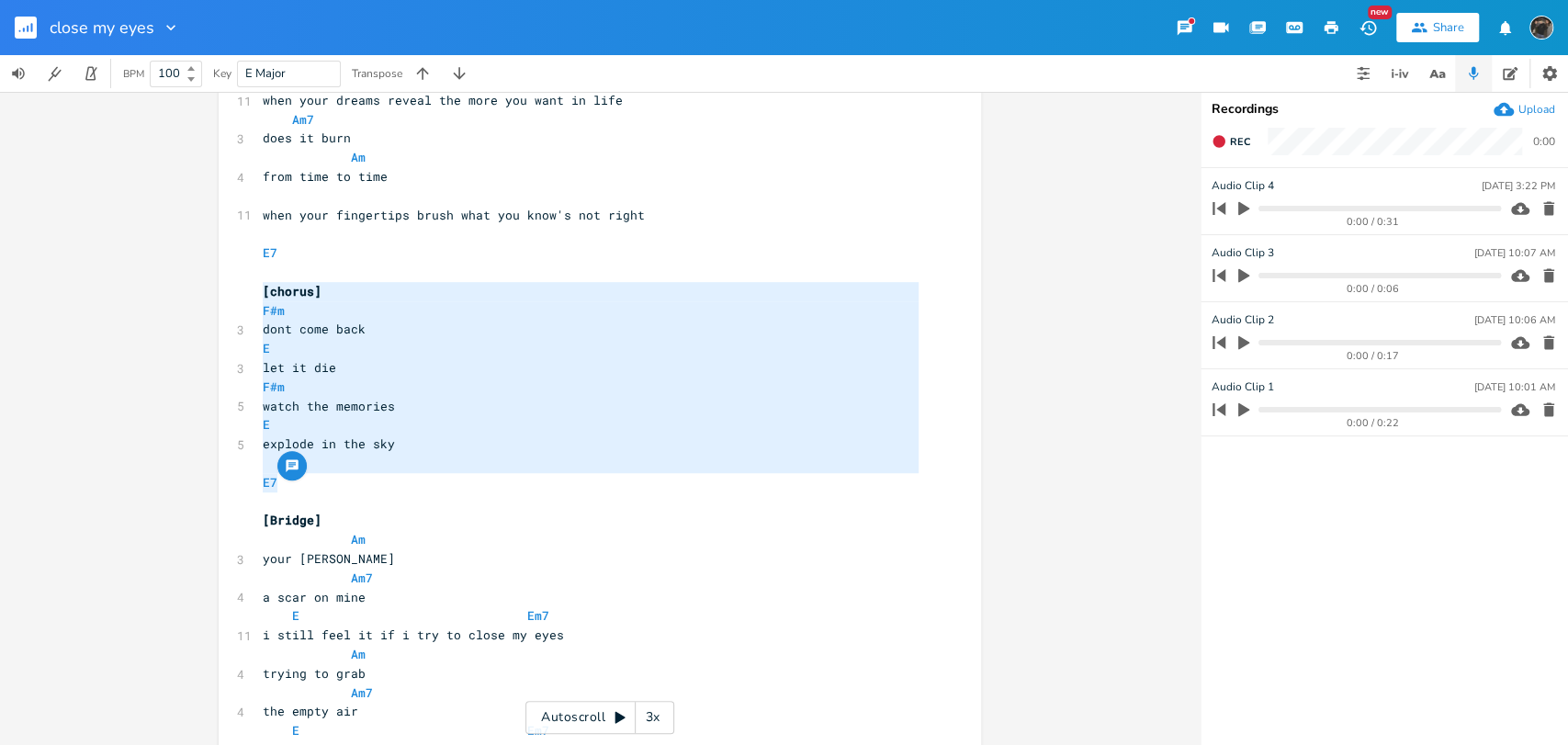
drag, startPoint x: 455, startPoint y: 477, endPoint x: 255, endPoint y: 285, distance: 277.2
click at [259, 285] on div "2 capo 1 [Verse 1] E7 ​ Am 3 its not real Am7 4 most of the time Em7 E 8 you're…" at bounding box center [590, 329] width 663 height 1814
paste textarea
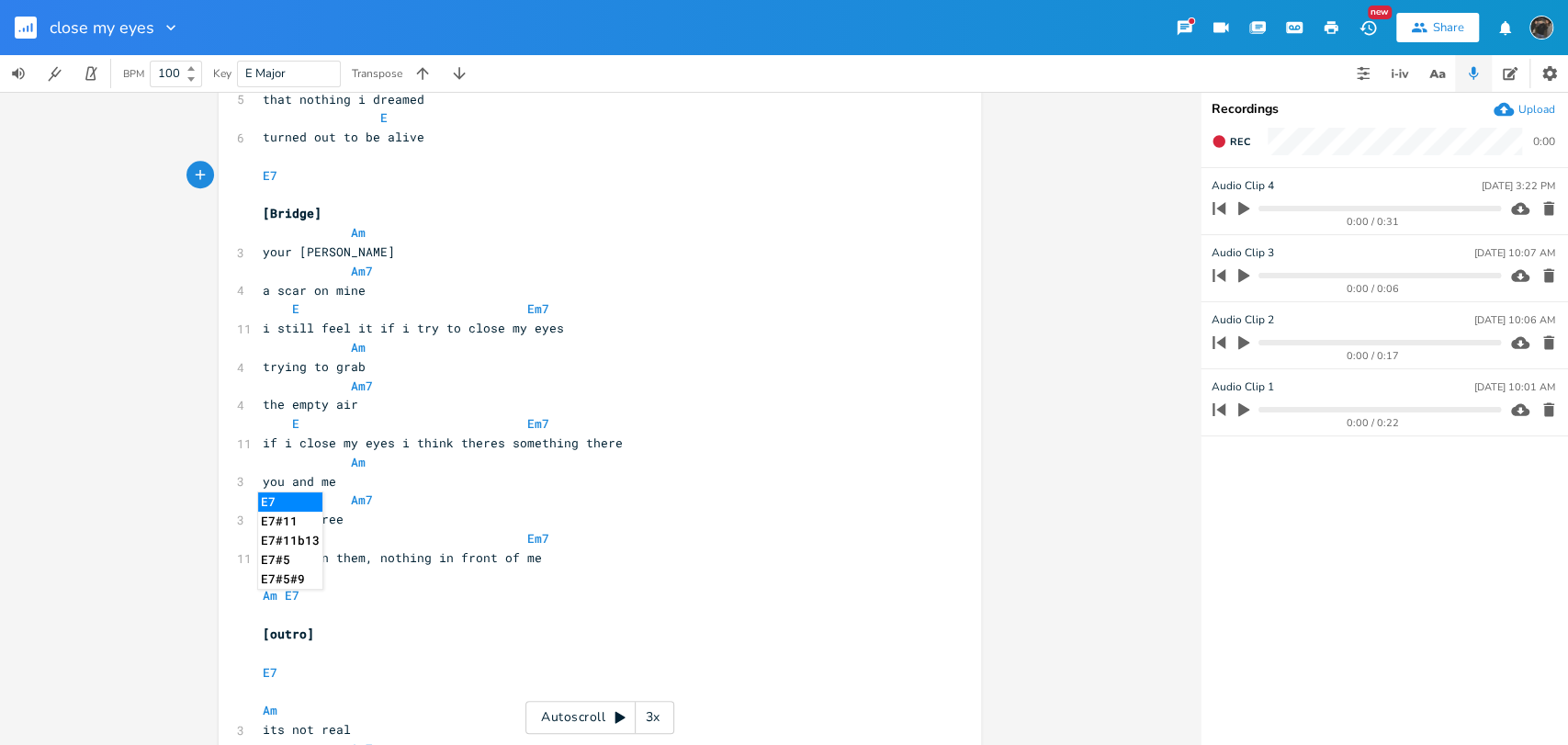
scroll to position [1122, 0]
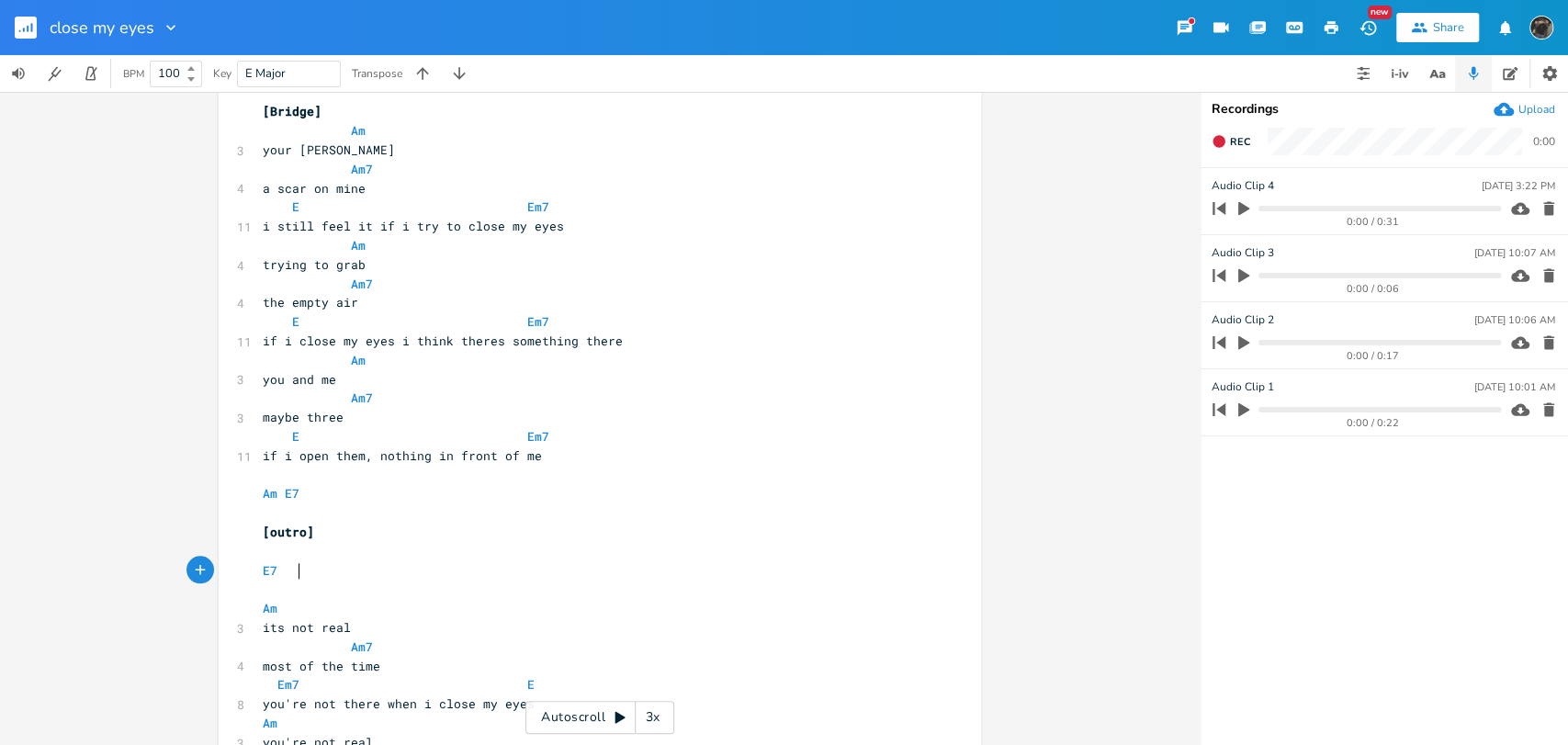
click at [514, 563] on pre "E7" at bounding box center [590, 571] width 663 height 20
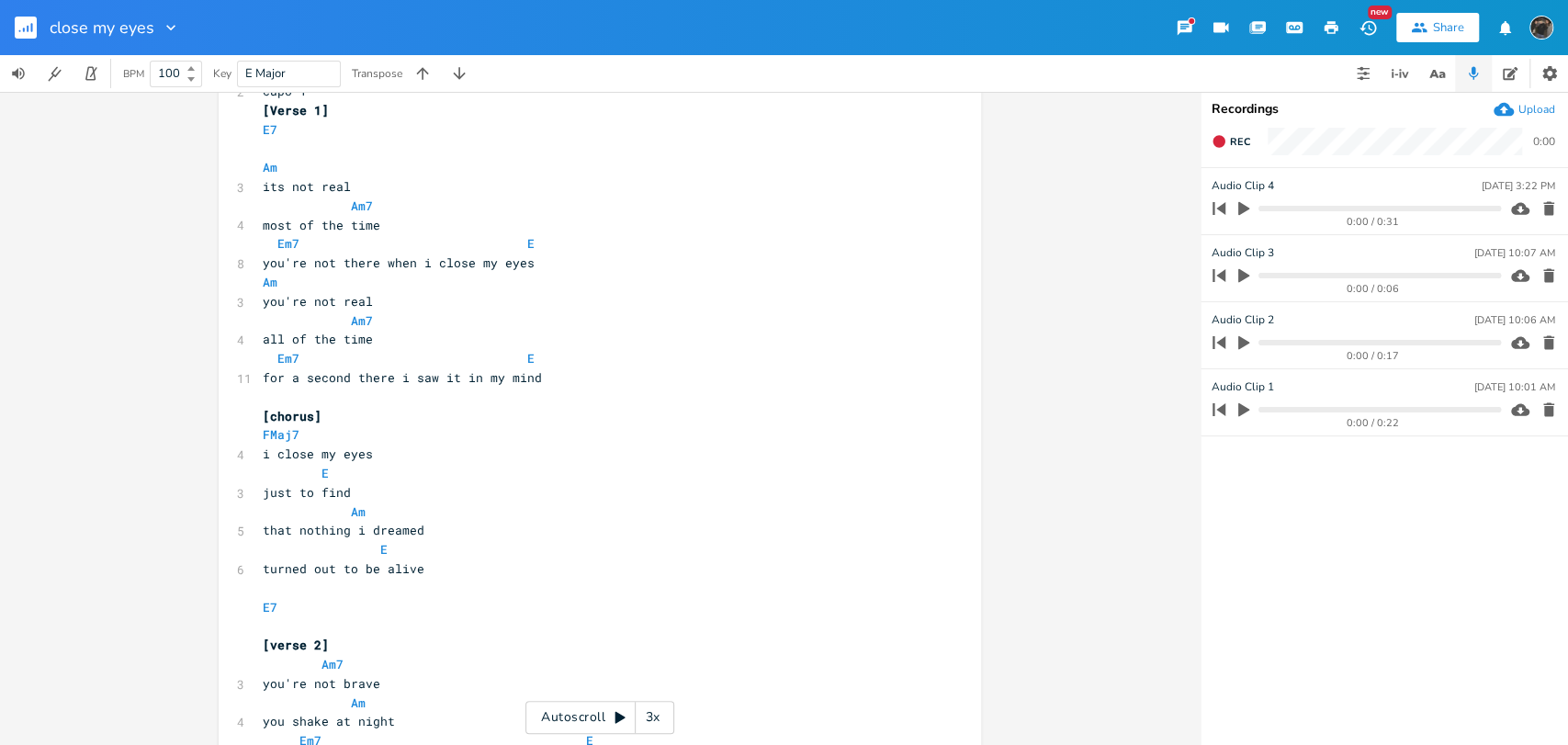
scroll to position [0, 0]
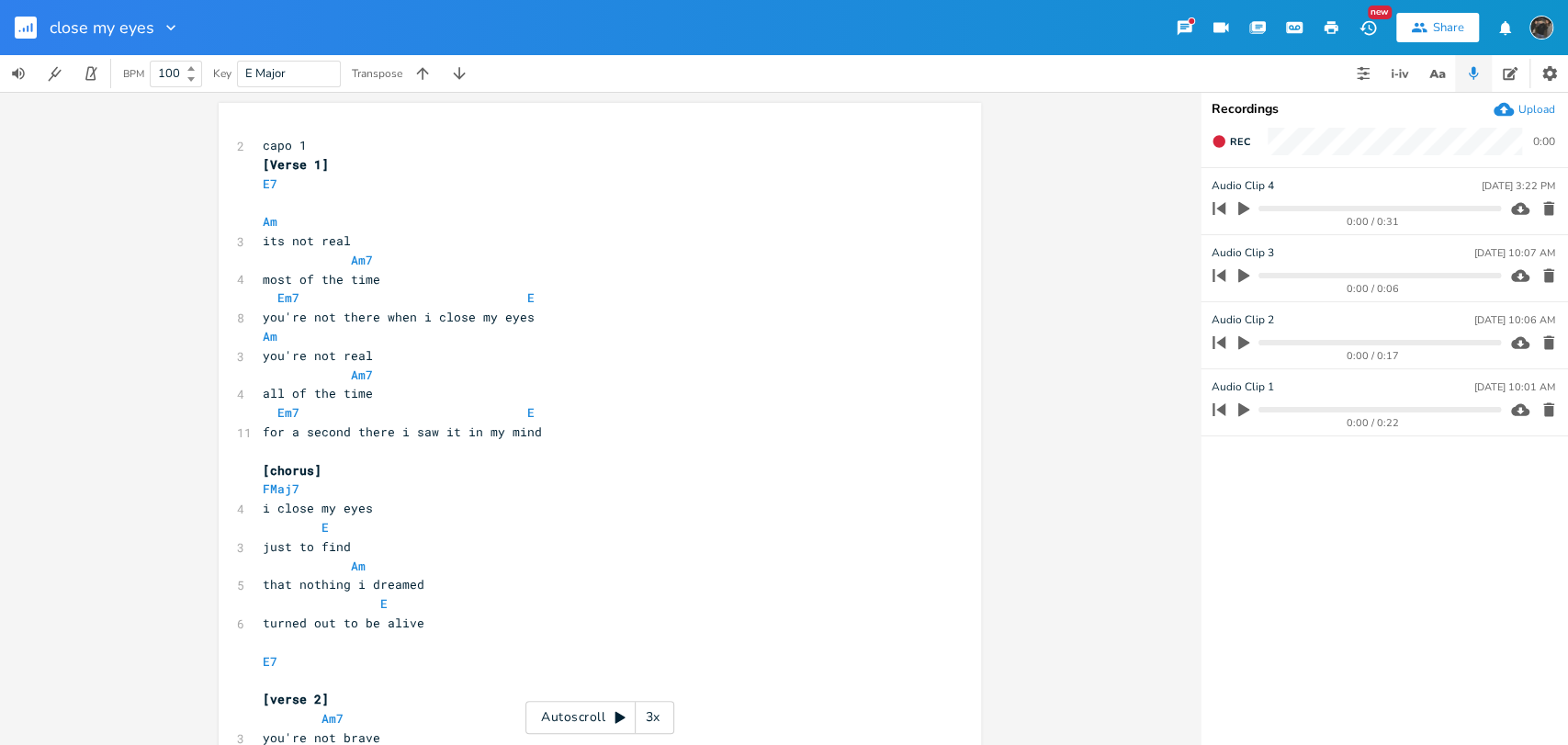
click at [664, 712] on div "3x" at bounding box center [652, 717] width 33 height 33
click at [664, 712] on div "4x" at bounding box center [652, 717] width 33 height 33
click at [664, 712] on div "5x" at bounding box center [652, 717] width 33 height 33
click at [664, 712] on div "1x" at bounding box center [652, 717] width 33 height 33
click at [559, 709] on div "Autoscroll 2x" at bounding box center [599, 717] width 148 height 33
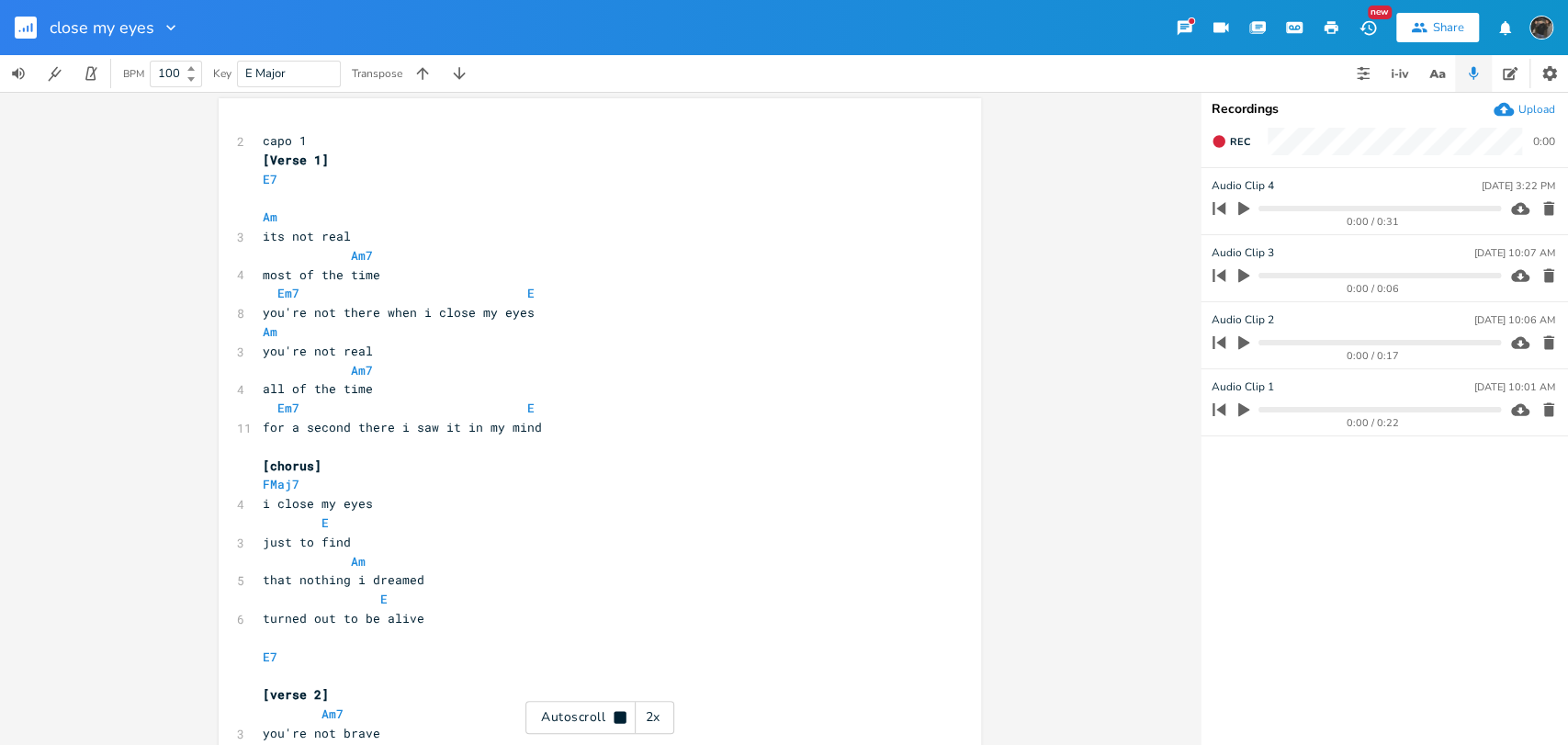
click at [595, 725] on div "Autoscroll 2x" at bounding box center [599, 717] width 148 height 33
